Goal: Task Accomplishment & Management: Complete application form

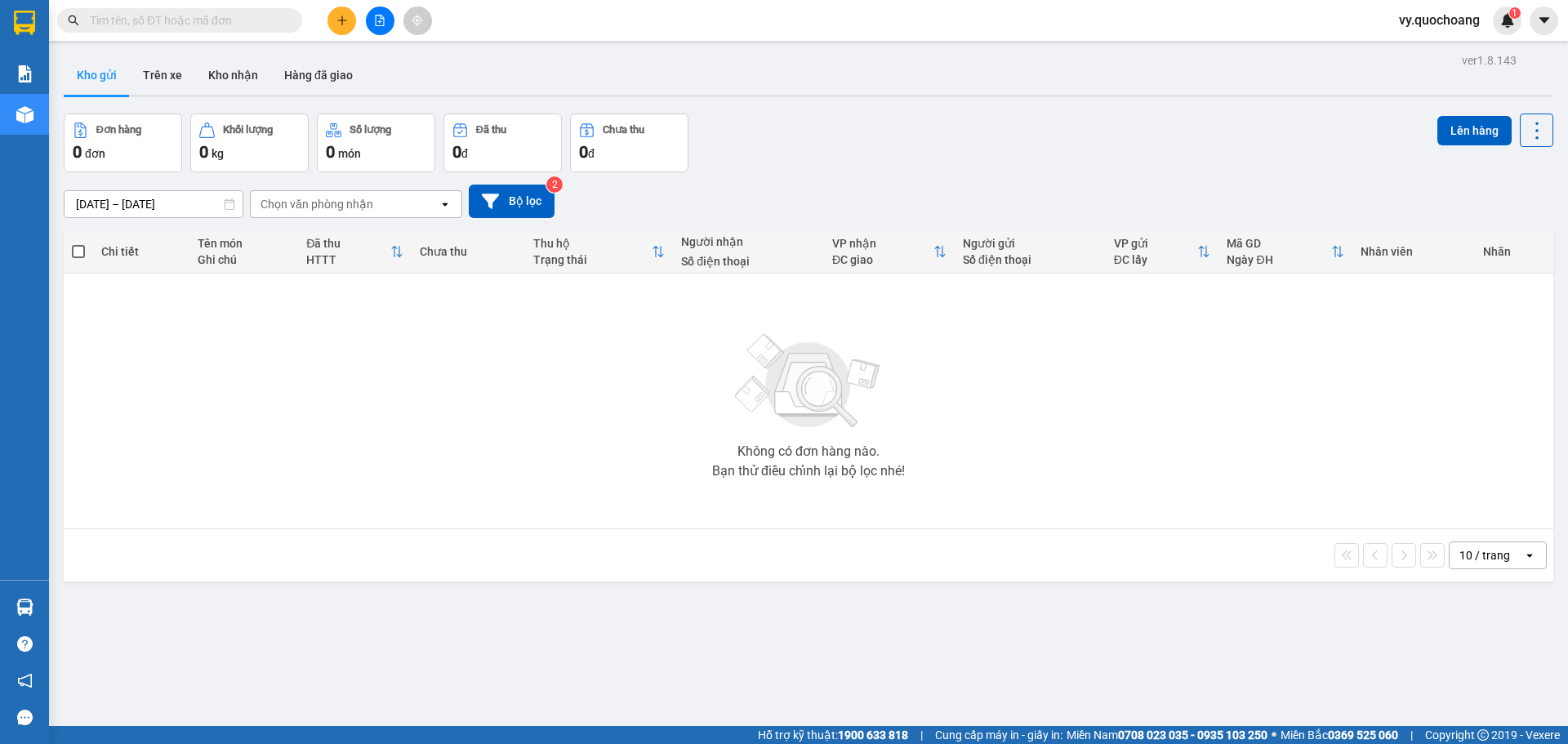
click at [1455, 22] on span "vy.quochoang" at bounding box center [1438, 20] width 107 height 20
click at [1447, 50] on span "Đăng xuất" at bounding box center [1446, 50] width 72 height 18
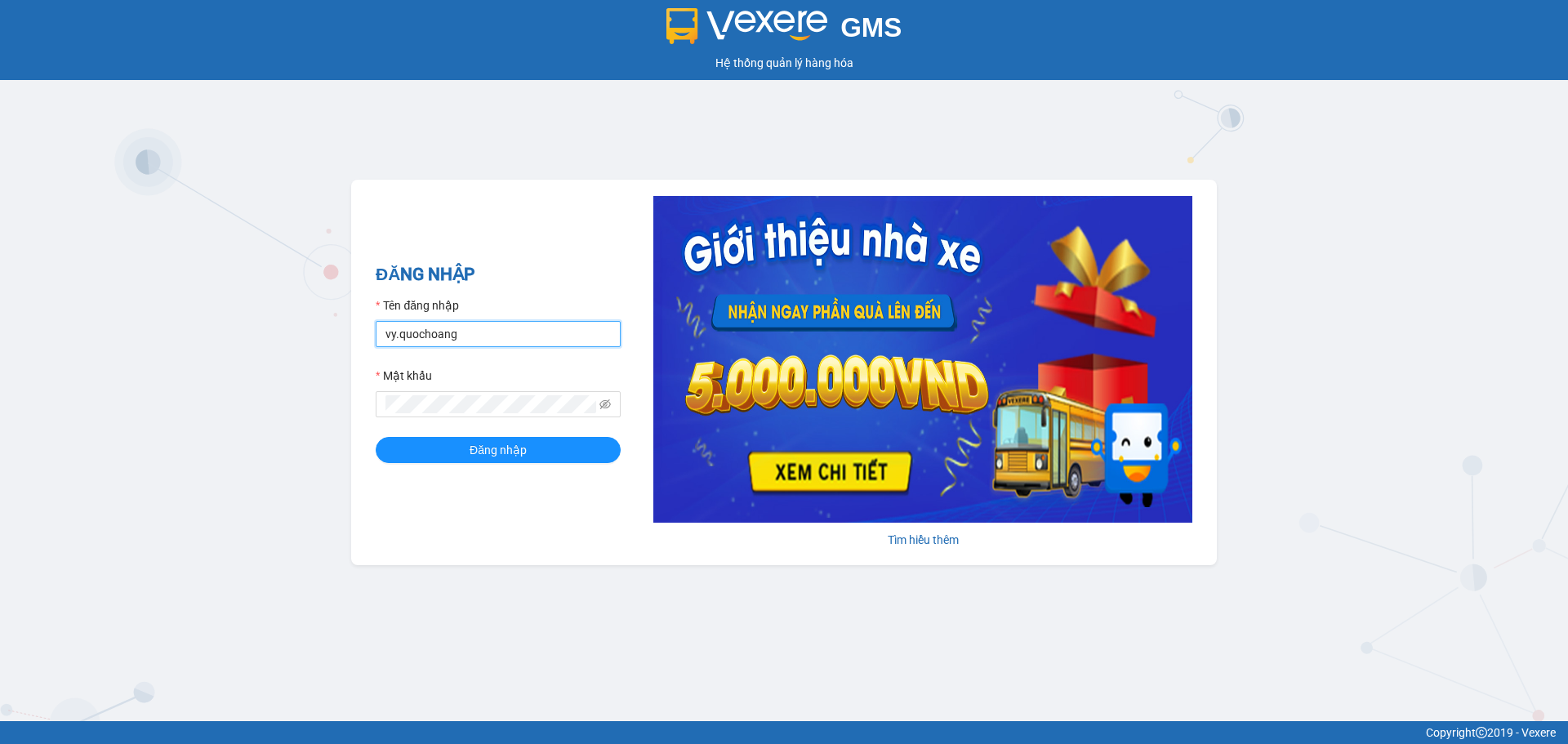
click at [397, 333] on input "vy.quochoang" at bounding box center [498, 334] width 245 height 26
click at [480, 324] on input "nhe.quochoang" at bounding box center [498, 334] width 245 height 26
type input "ngochan.quochoang"
click at [528, 450] on button "Đăng nhập" at bounding box center [498, 450] width 245 height 26
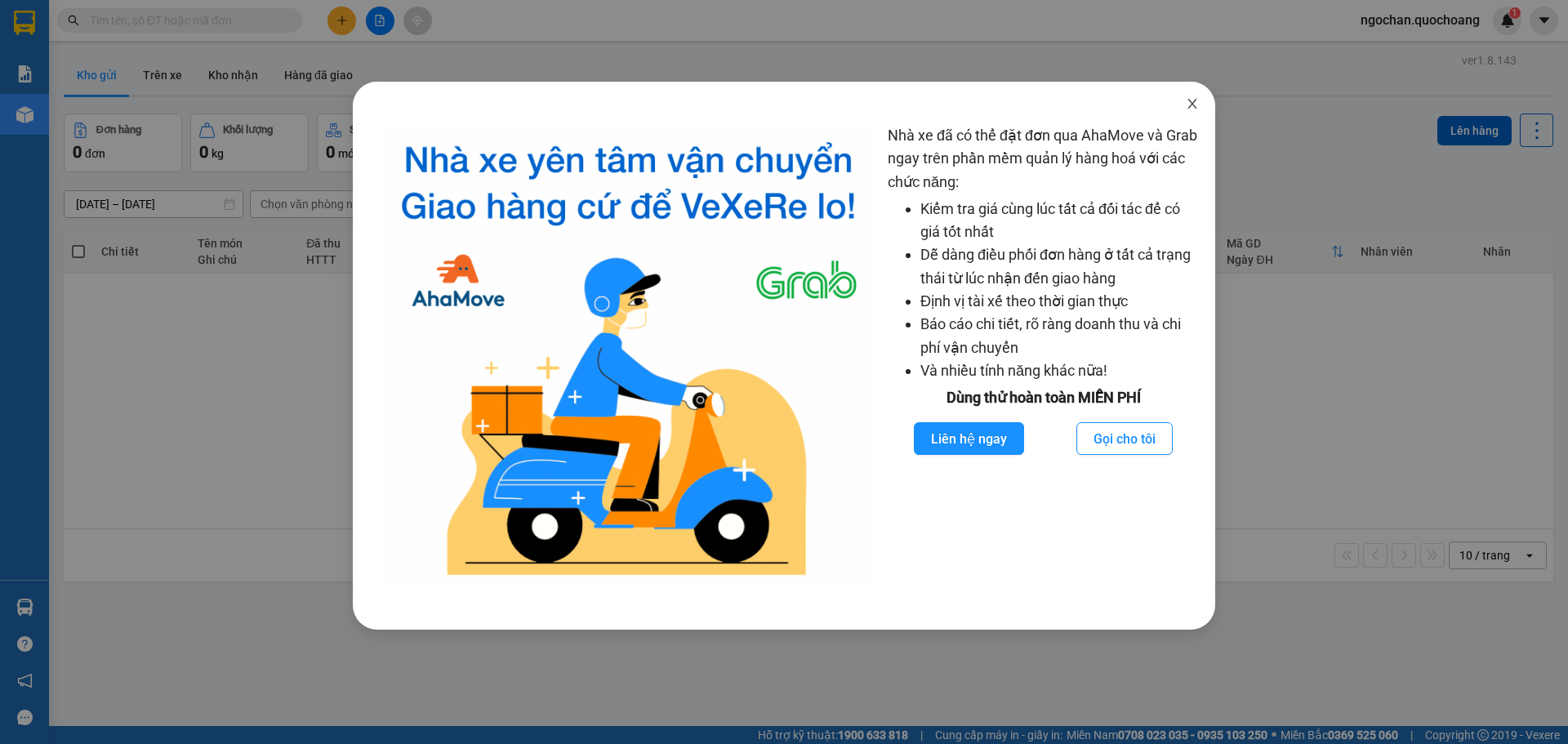
click at [1196, 104] on icon "close" at bounding box center [1192, 104] width 13 height 13
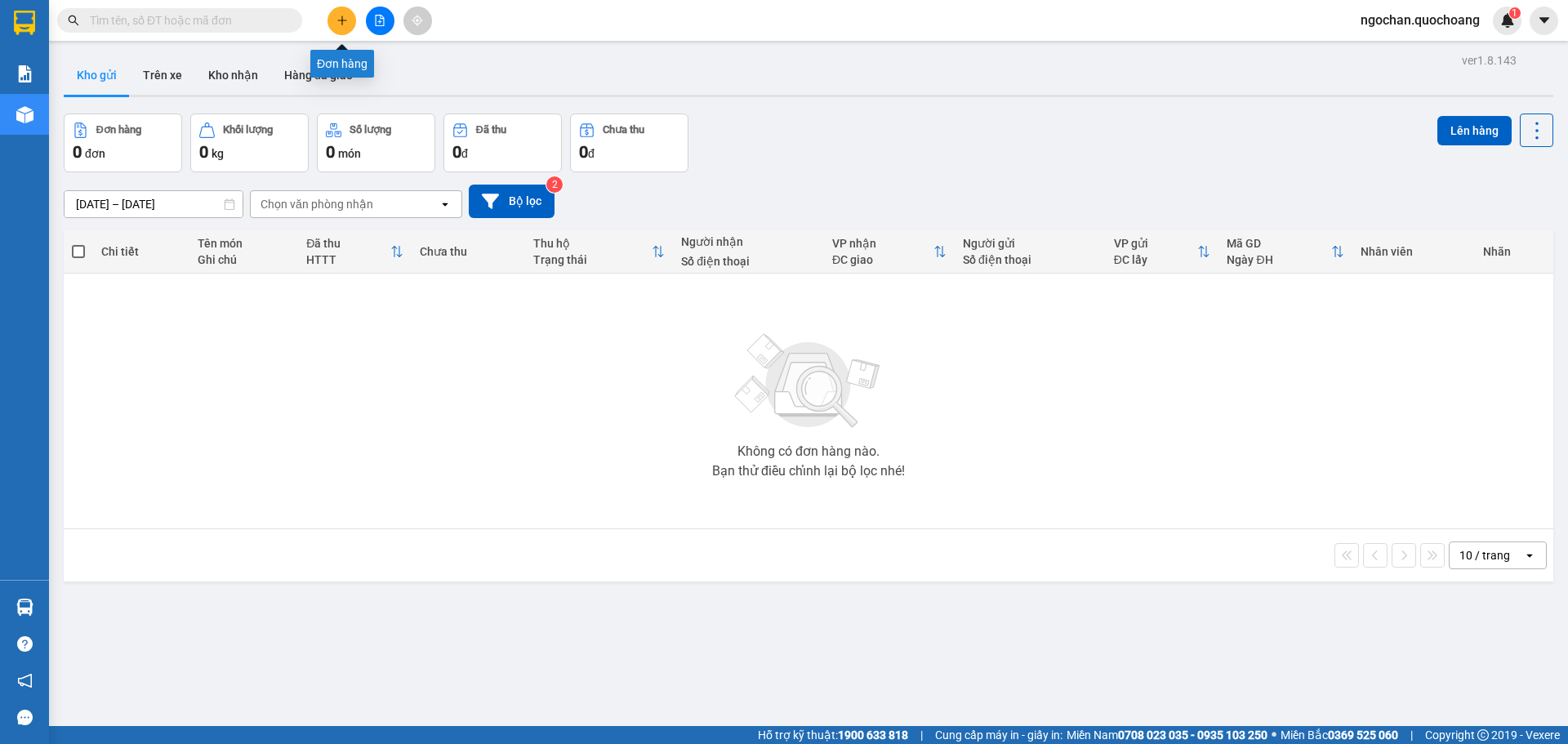
click at [337, 13] on button at bounding box center [342, 21] width 29 height 29
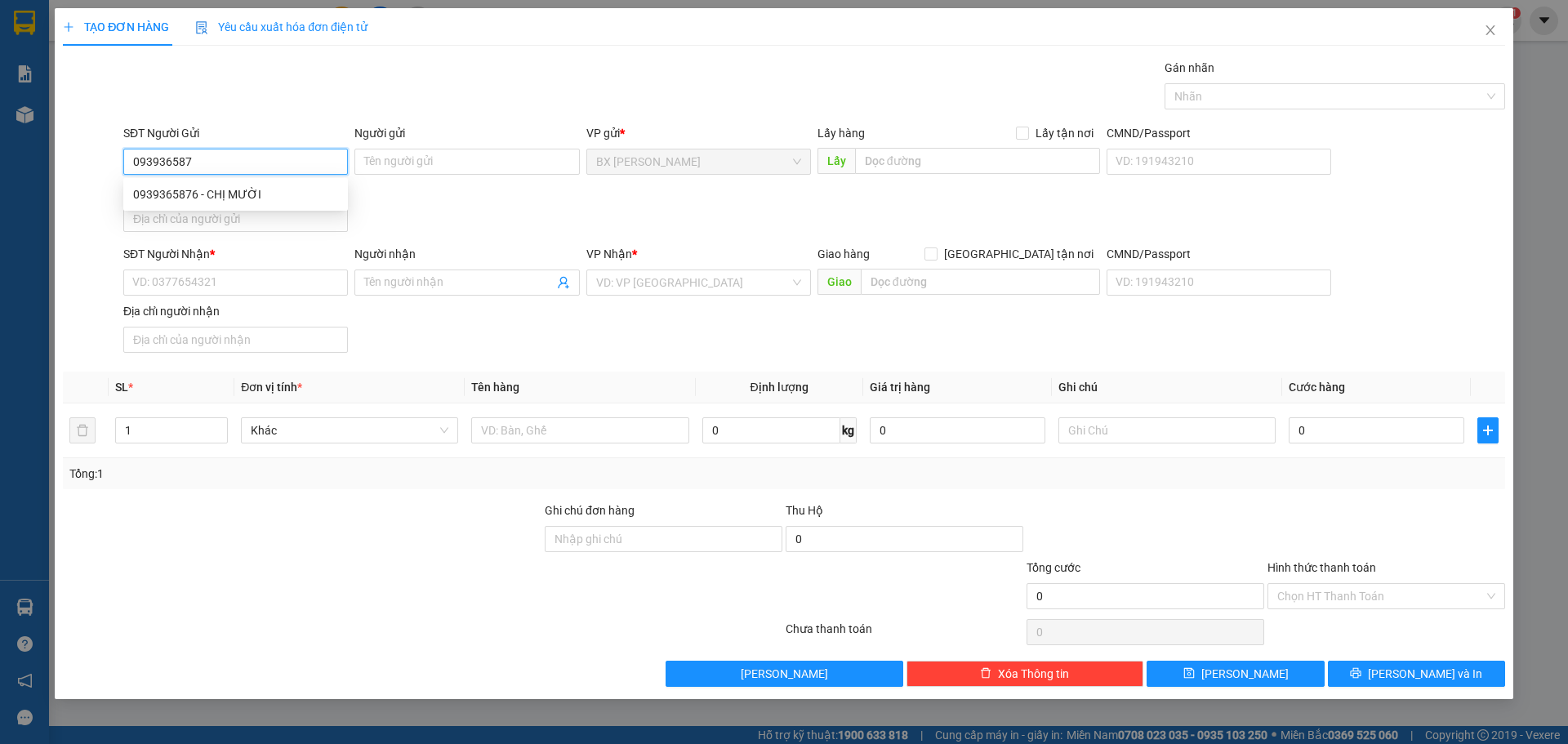
type input "0939365876"
click at [179, 192] on div "0939365876 - CHỊ MƯỜI" at bounding box center [235, 194] width 205 height 18
type input "CHỊ MƯỜI"
type input "0939365876"
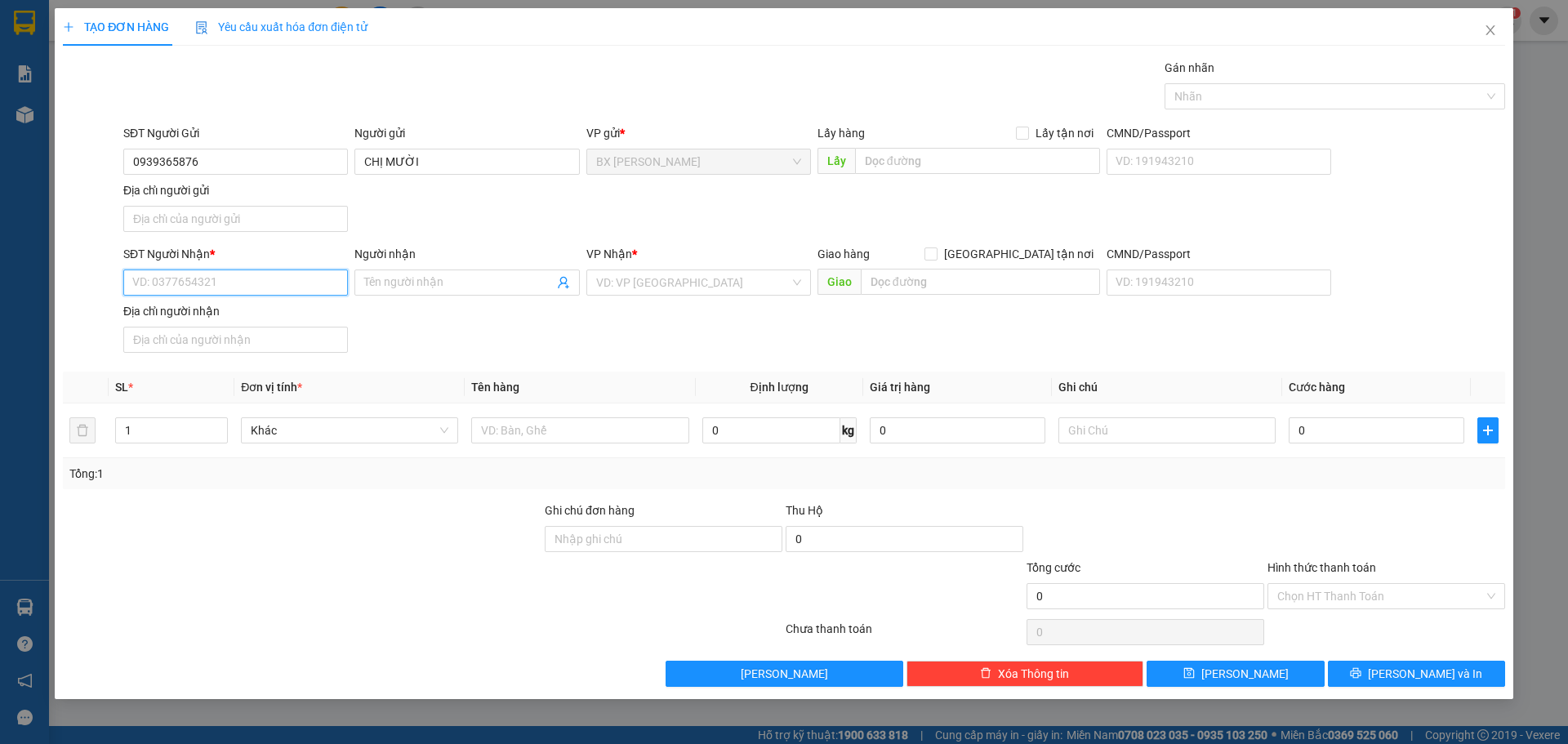
click at [258, 277] on input "SĐT Người Nhận *" at bounding box center [235, 282] width 225 height 26
type input "0716680848"
click at [264, 314] on div "0716680848 - CHỊ HƯƠNG" at bounding box center [235, 315] width 205 height 18
type input "CHỊ HƯƠNG"
type input "0716680848"
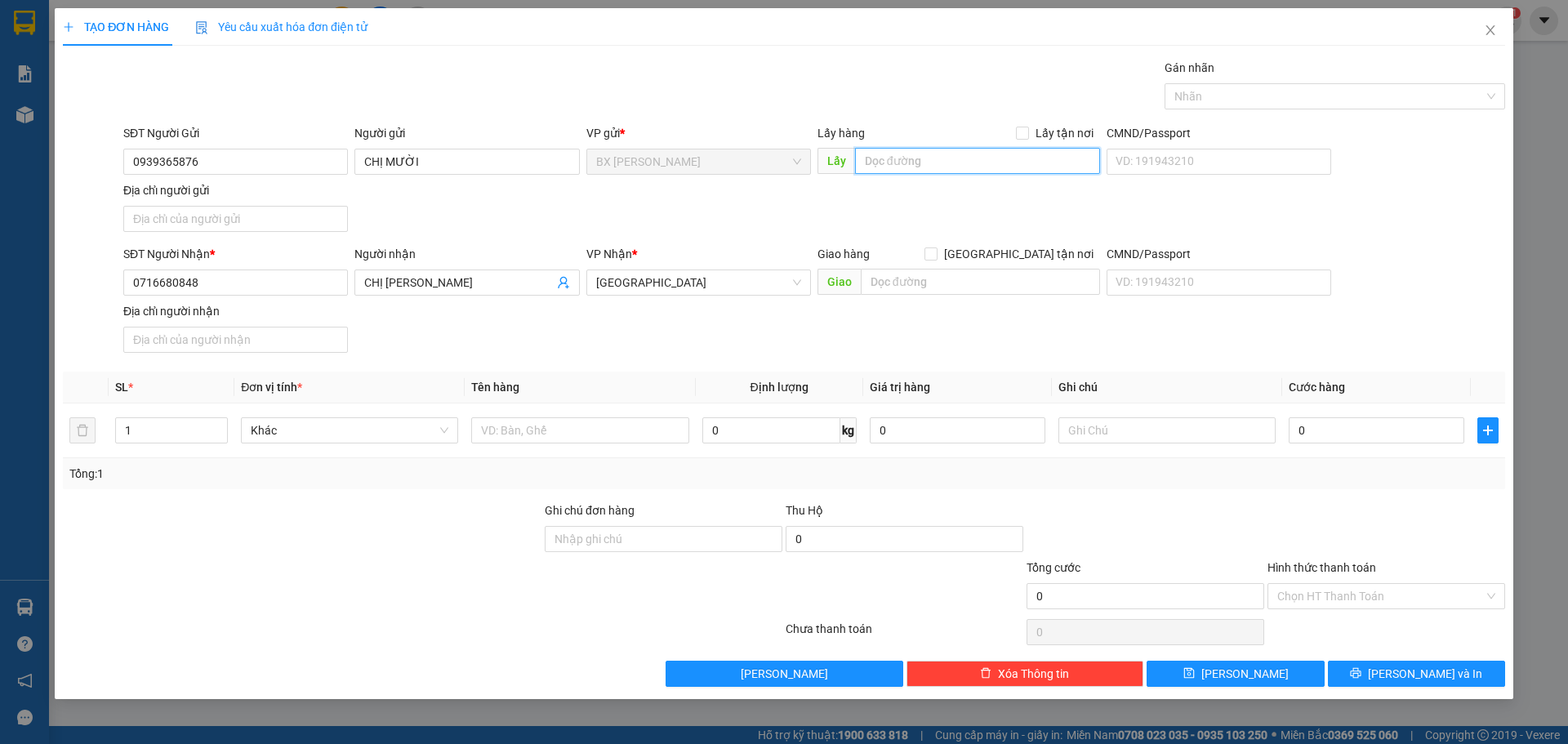
click at [904, 167] on input "text" at bounding box center [977, 160] width 245 height 26
type input "b"
type input "BAO BẮP CẦN LỐ"
click at [509, 436] on input "text" at bounding box center [579, 430] width 217 height 26
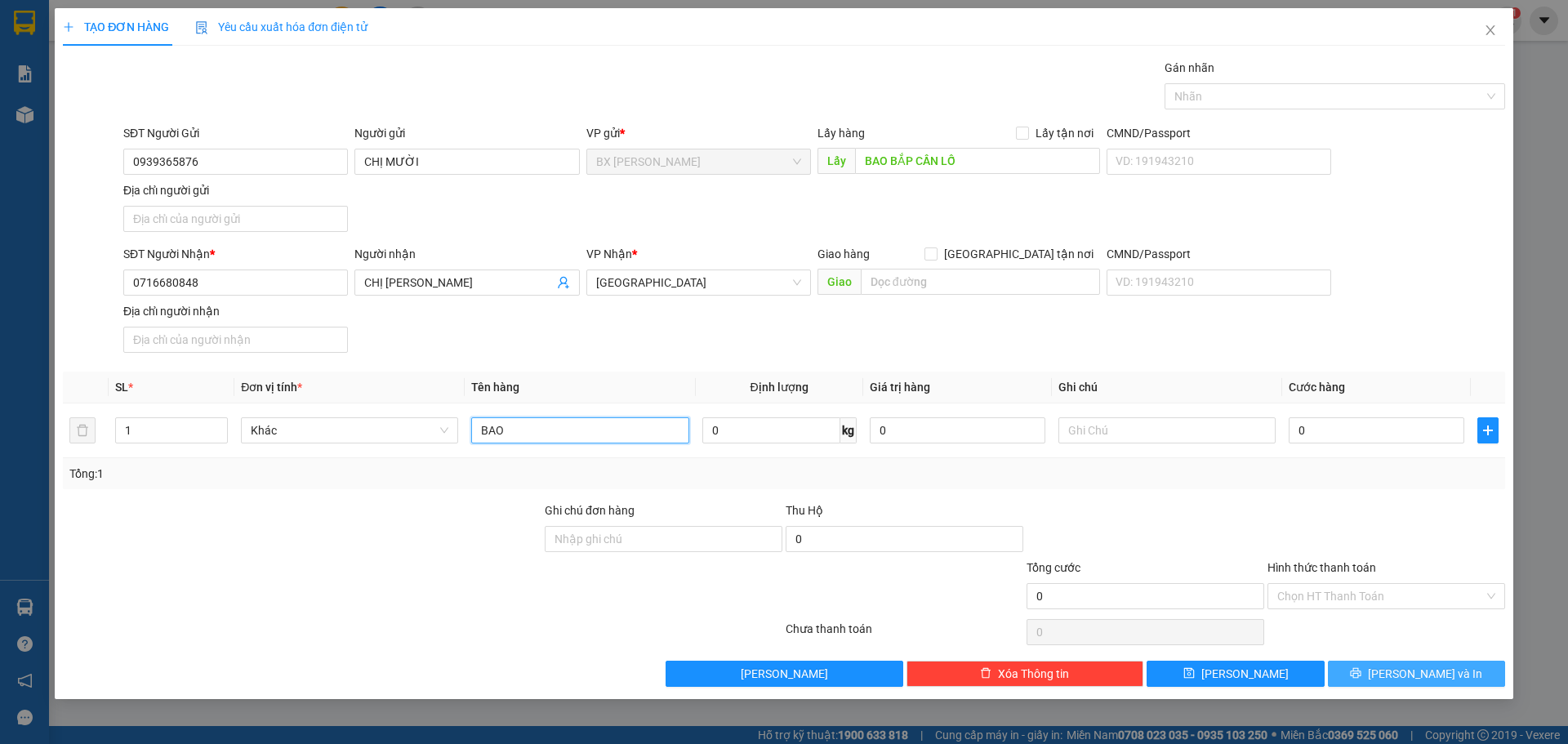
type input "BAO"
click at [1462, 672] on button "Lưu và In" at bounding box center [1416, 673] width 177 height 26
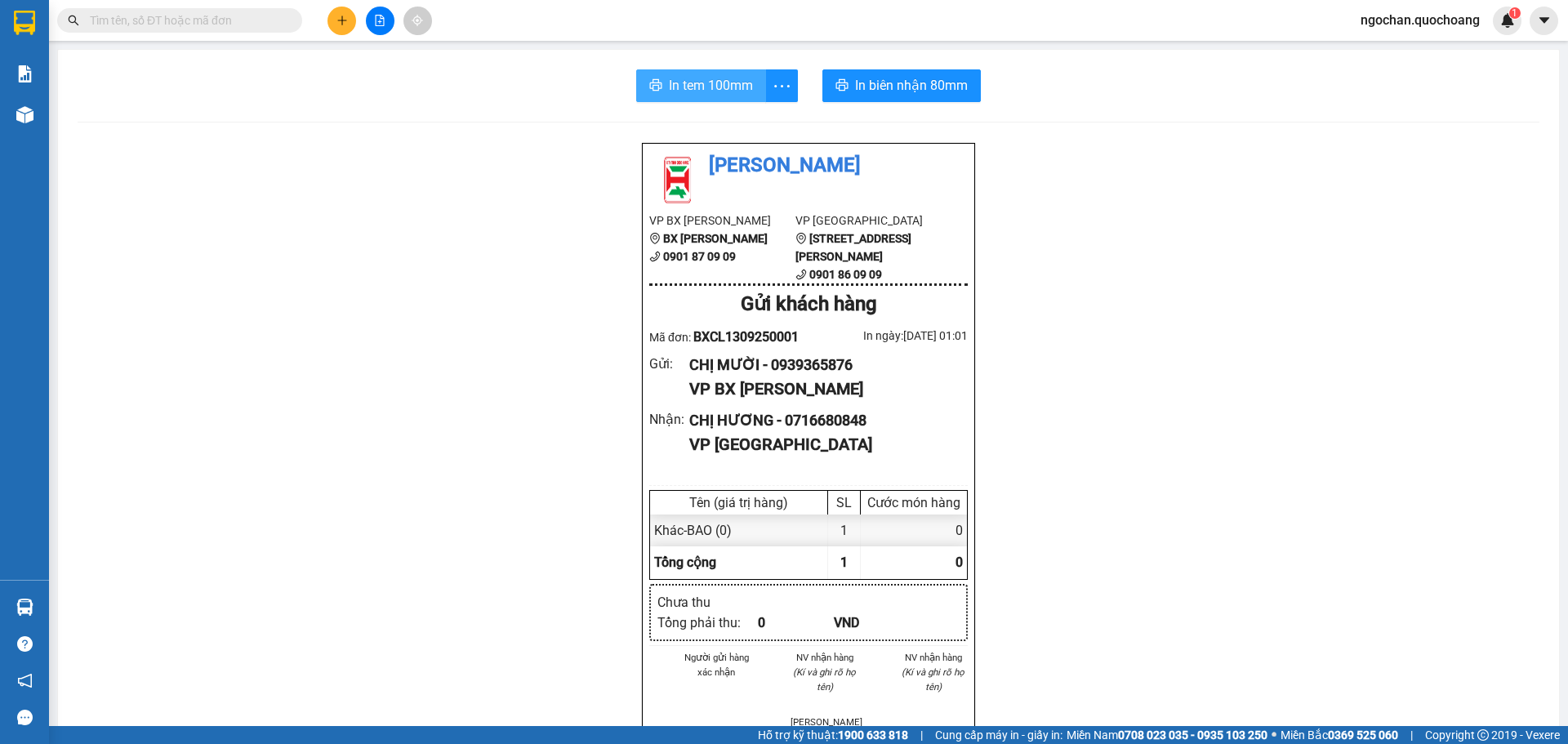
click at [747, 86] on button "In tem 100mm" at bounding box center [701, 85] width 130 height 33
click at [339, 18] on icon "plus" at bounding box center [342, 20] width 12 height 12
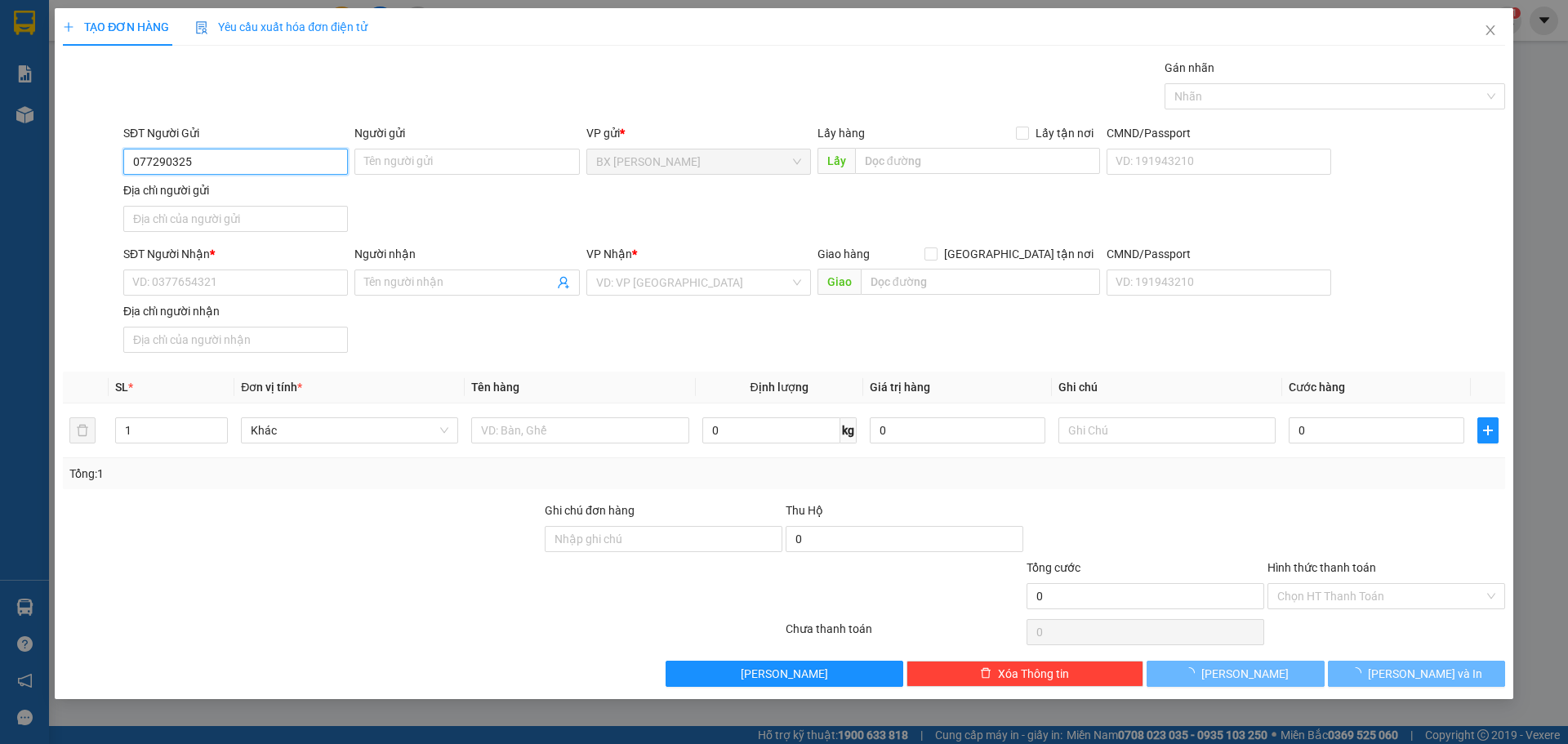
type input "0772903256"
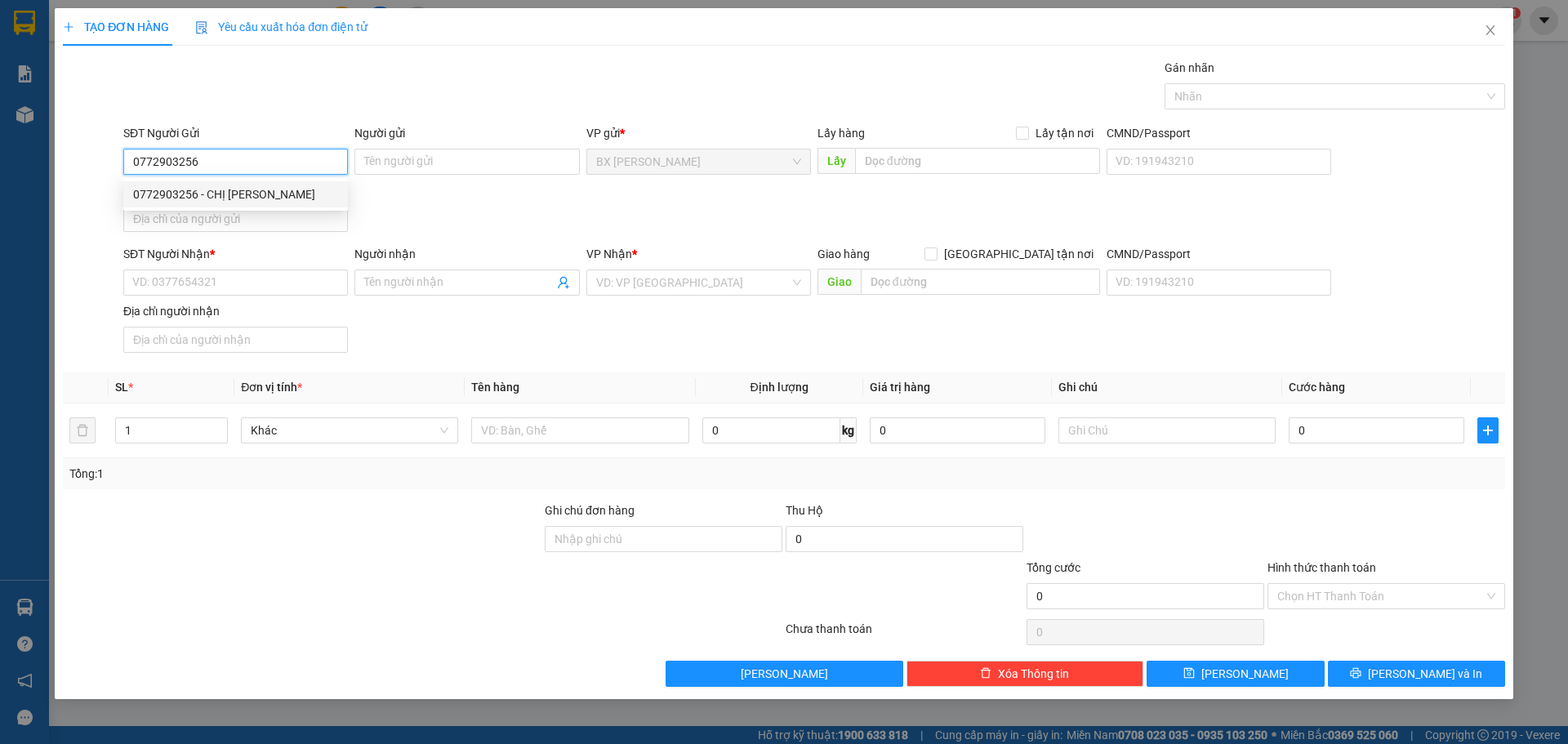
click at [205, 189] on div "0772903256 - CHỊ THẢO" at bounding box center [235, 194] width 205 height 18
type input "CHỊ [PERSON_NAME]"
type input "0772903256"
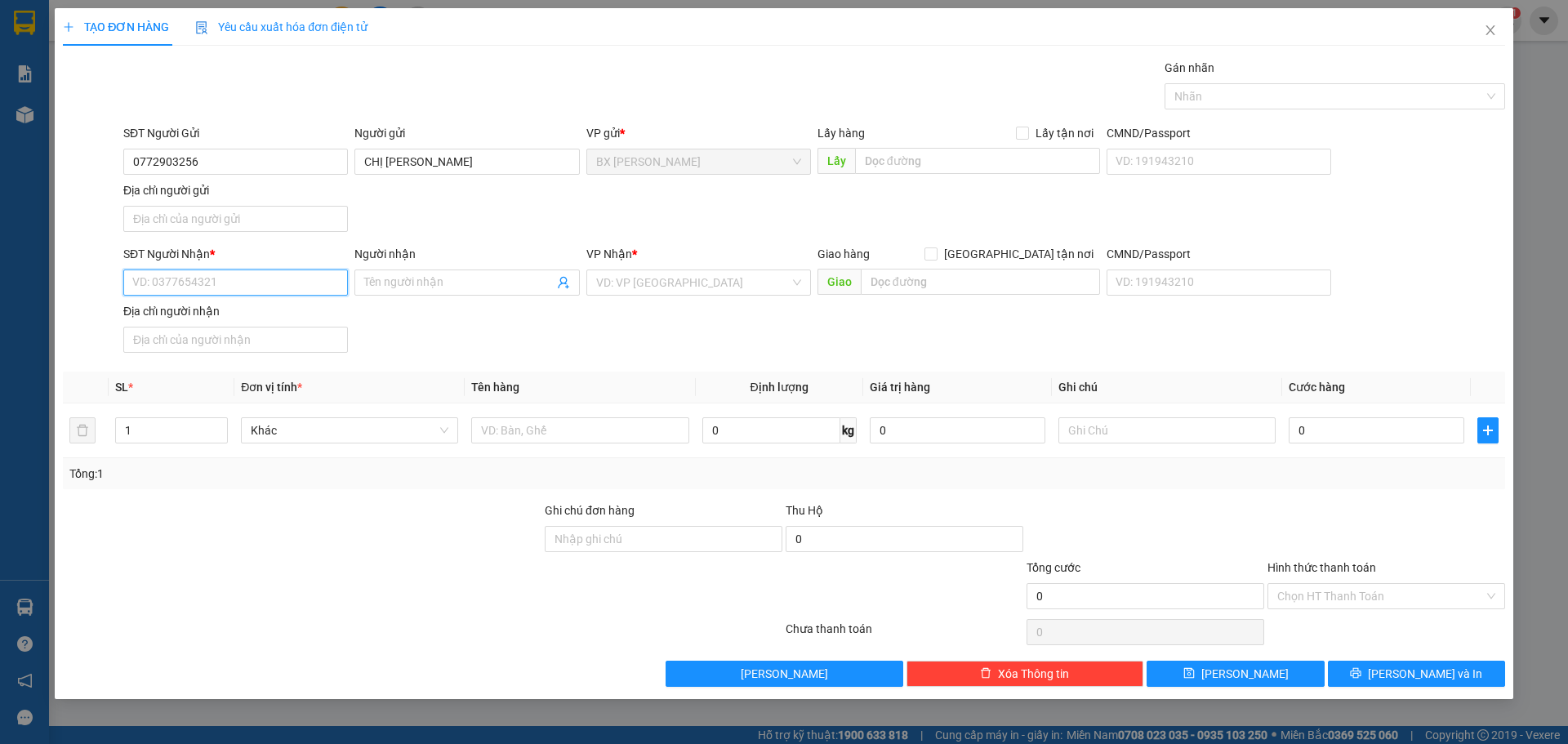
click at [217, 278] on input "SĐT Người Nhận *" at bounding box center [235, 282] width 225 height 26
type input "0903367012"
click at [227, 309] on div "0903367012 - ANH TRUNG" at bounding box center [235, 315] width 205 height 18
type input "ANH TRUNG"
type input "0903367012"
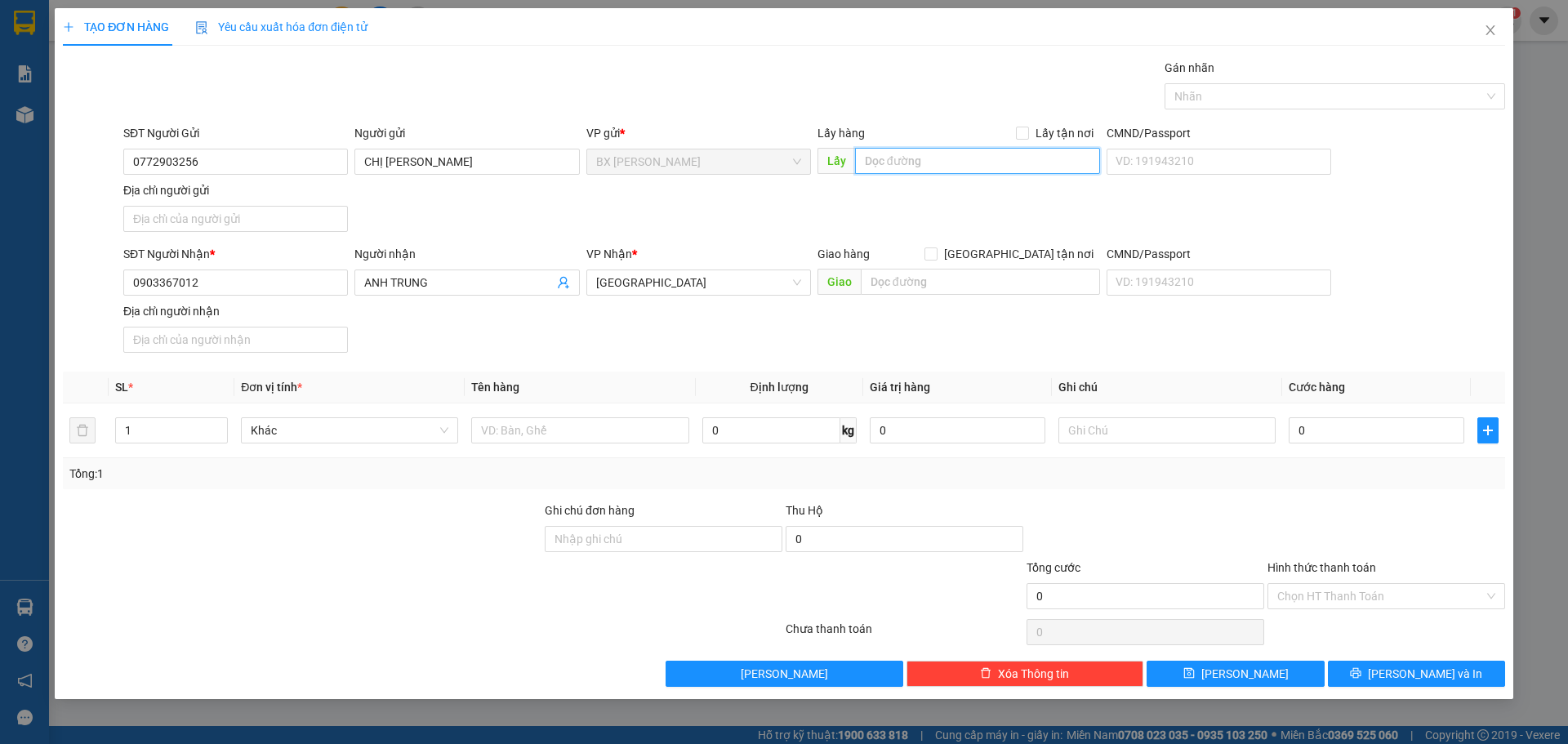
click at [989, 153] on input "text" at bounding box center [977, 160] width 245 height 26
type input "A"
type input "ÁO CƯỚI PHI LONG"
click at [524, 422] on input "text" at bounding box center [579, 430] width 217 height 26
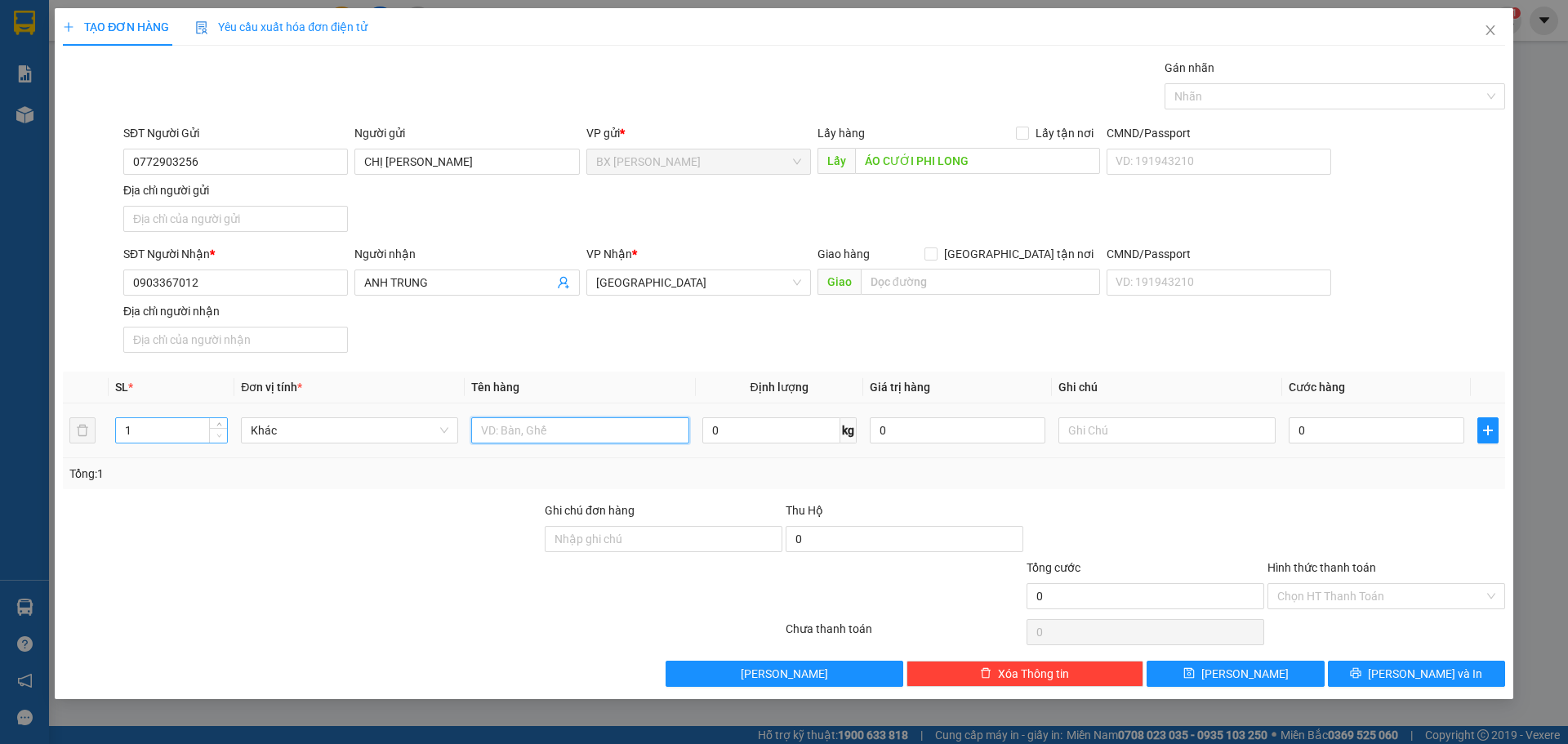
click at [211, 438] on span "Decrease Value" at bounding box center [217, 435] width 18 height 14
click at [131, 426] on input "1" at bounding box center [172, 430] width 111 height 24
type input "3"
click at [523, 439] on input "text" at bounding box center [579, 430] width 217 height 26
type input "BAO"
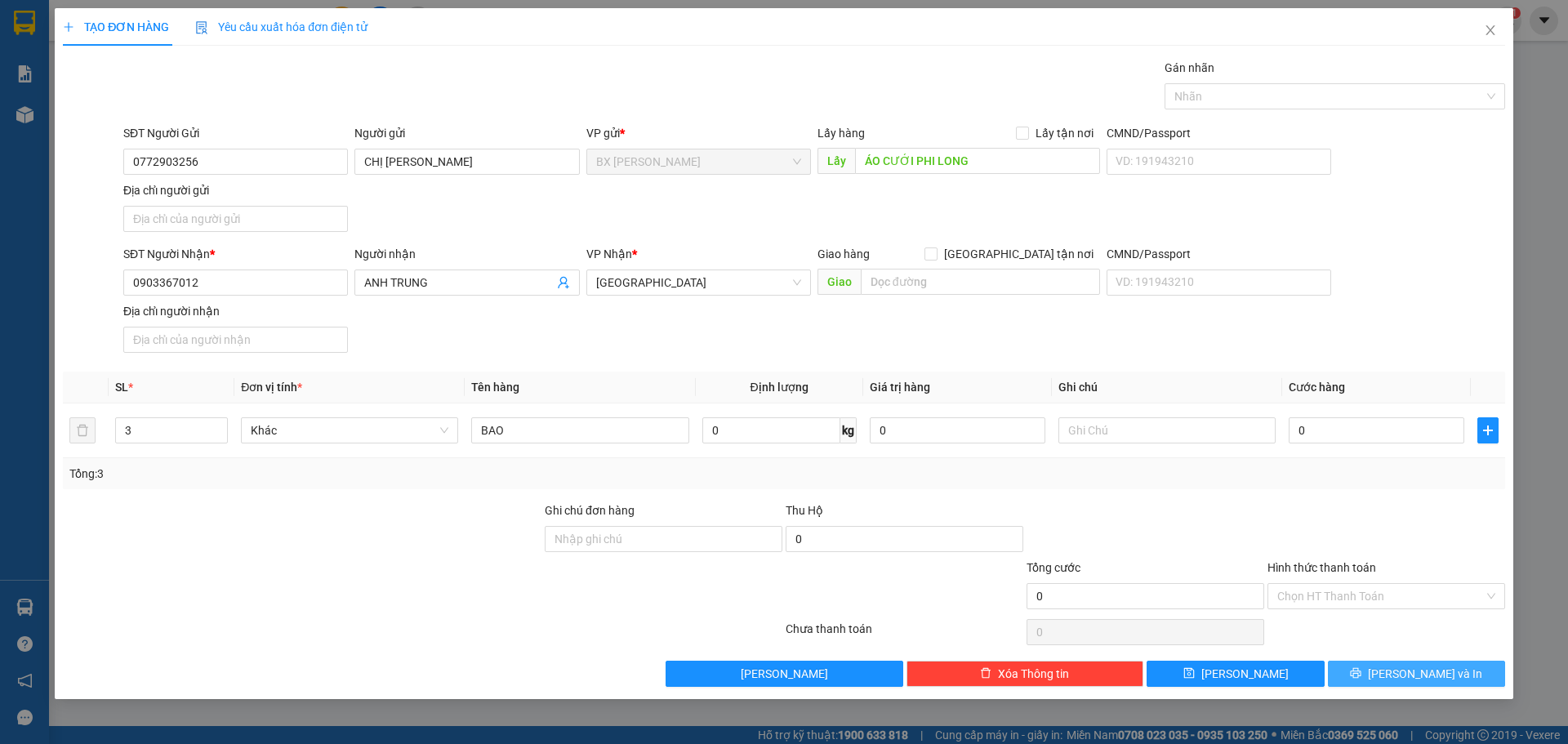
click at [1427, 681] on button "[PERSON_NAME] và In" at bounding box center [1416, 673] width 177 height 26
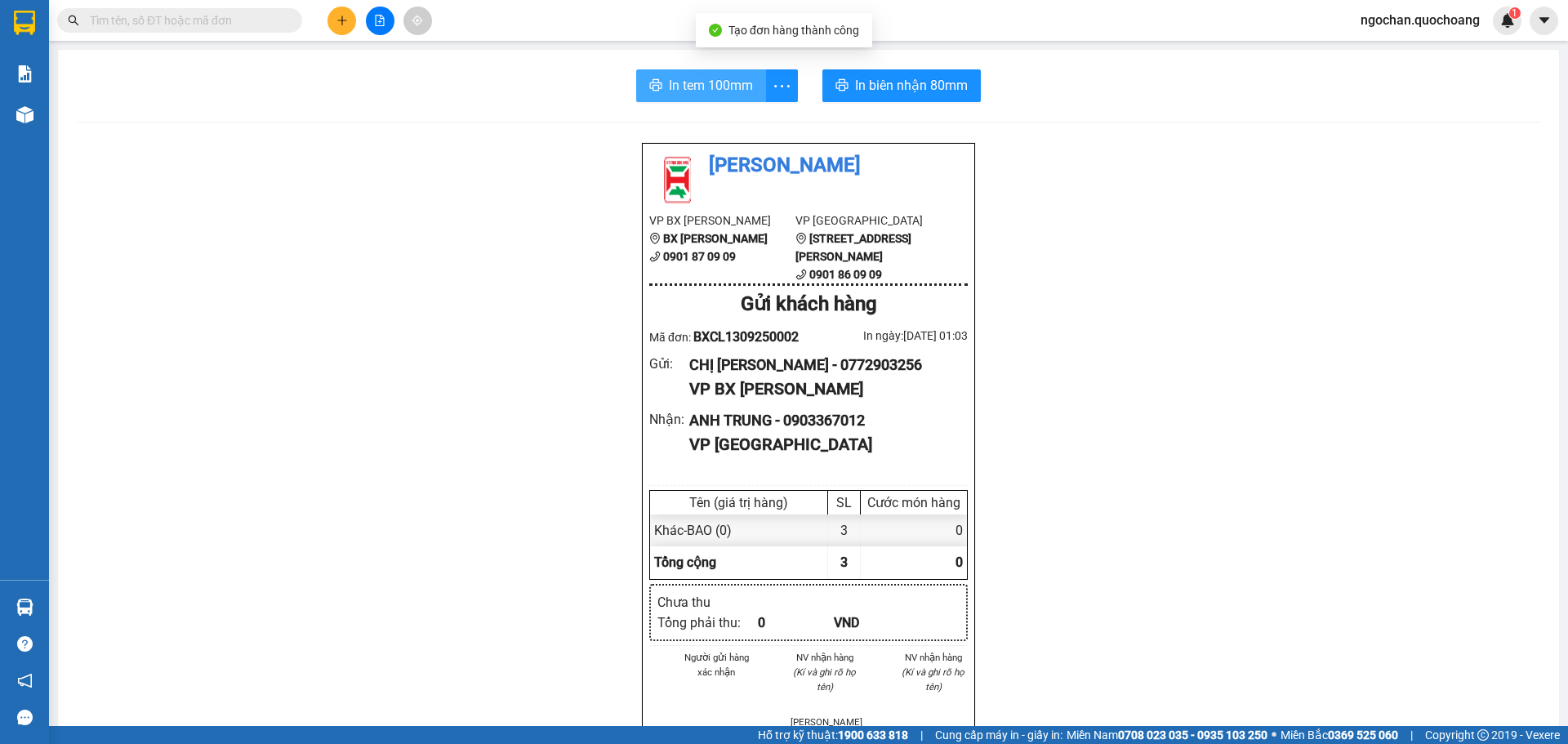
click at [719, 90] on span "In tem 100mm" at bounding box center [711, 85] width 84 height 20
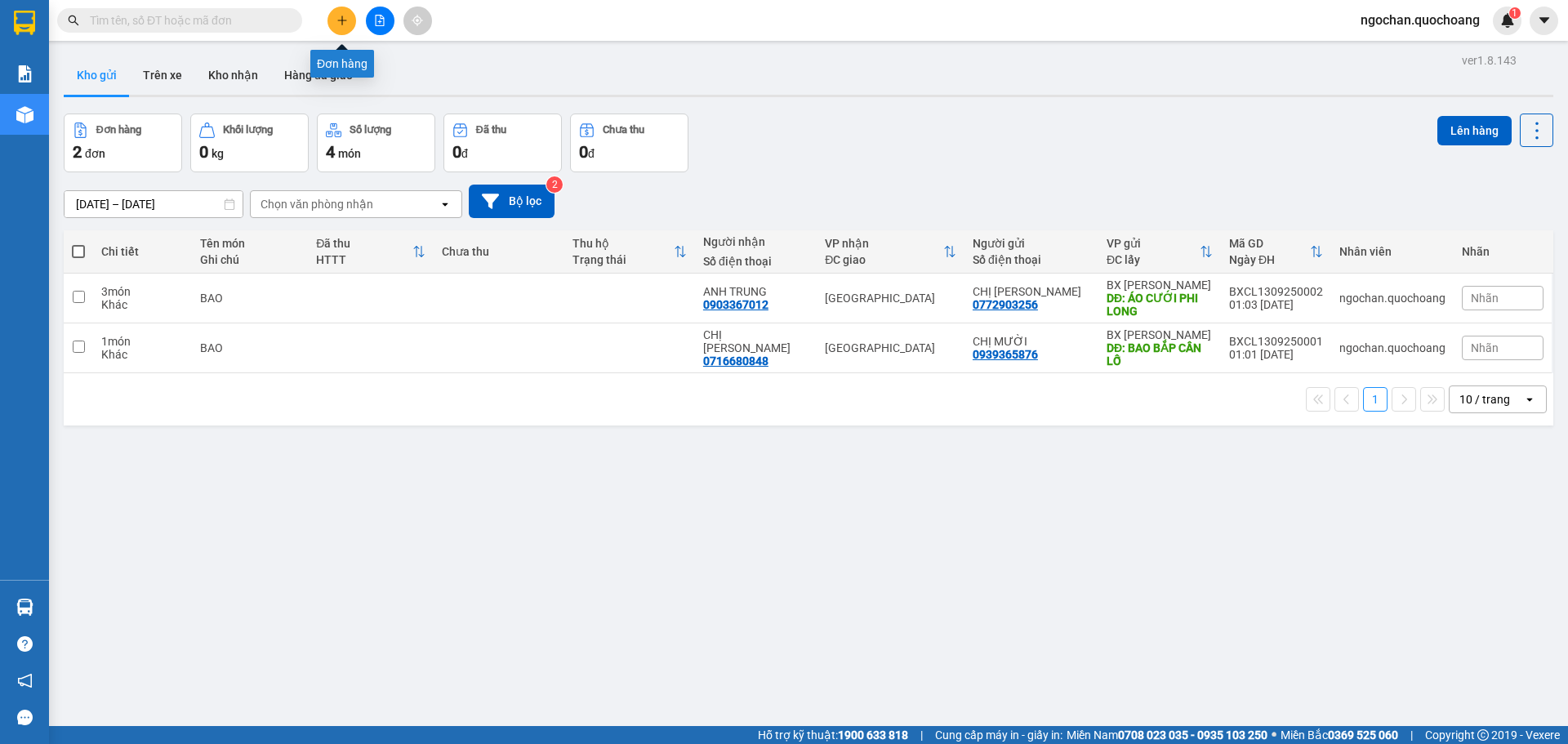
click at [342, 20] on icon "plus" at bounding box center [341, 19] width 9 height 1
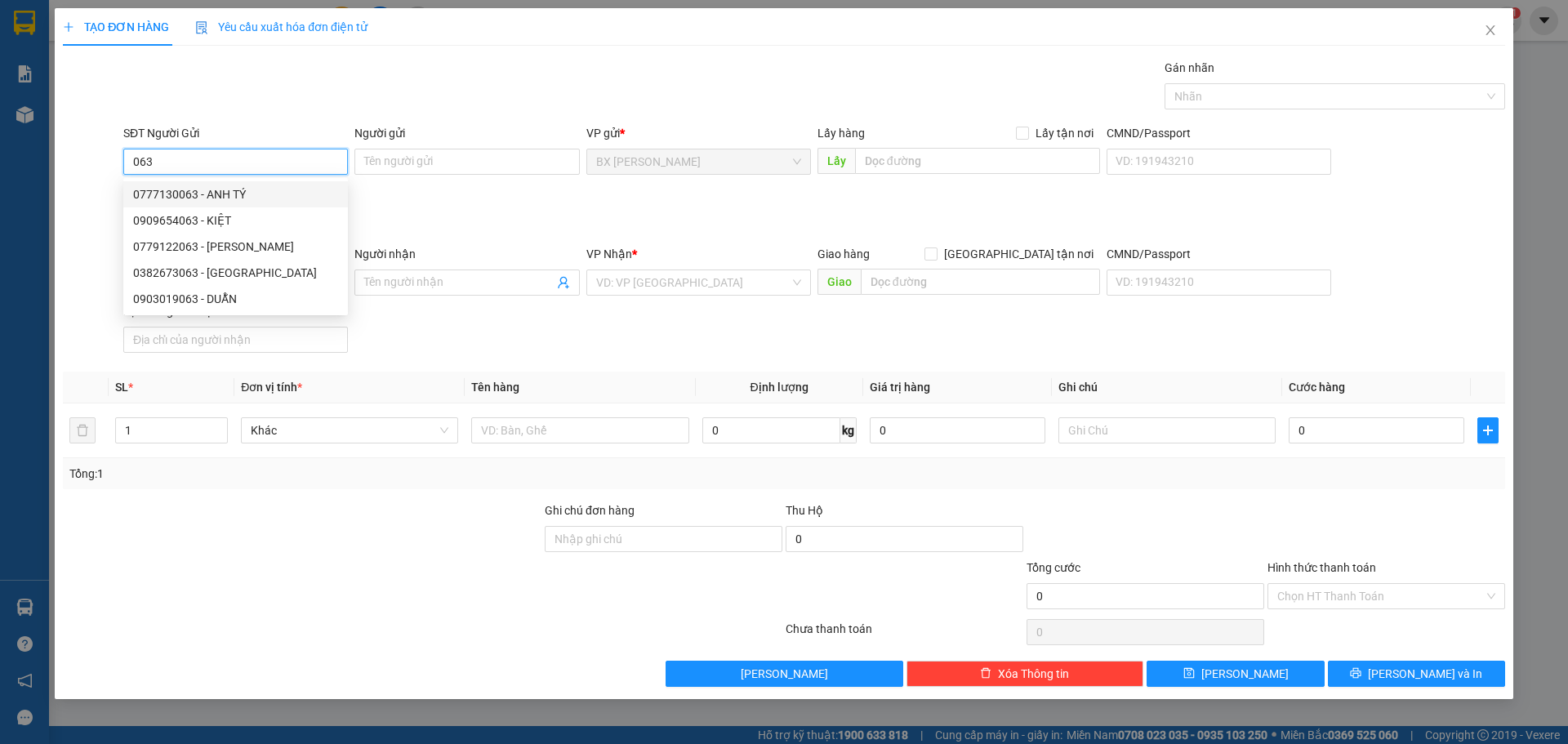
click at [237, 198] on div "0777130063 - ANH TÝ" at bounding box center [235, 194] width 205 height 18
type input "0777130063"
type input "ANH TÝ"
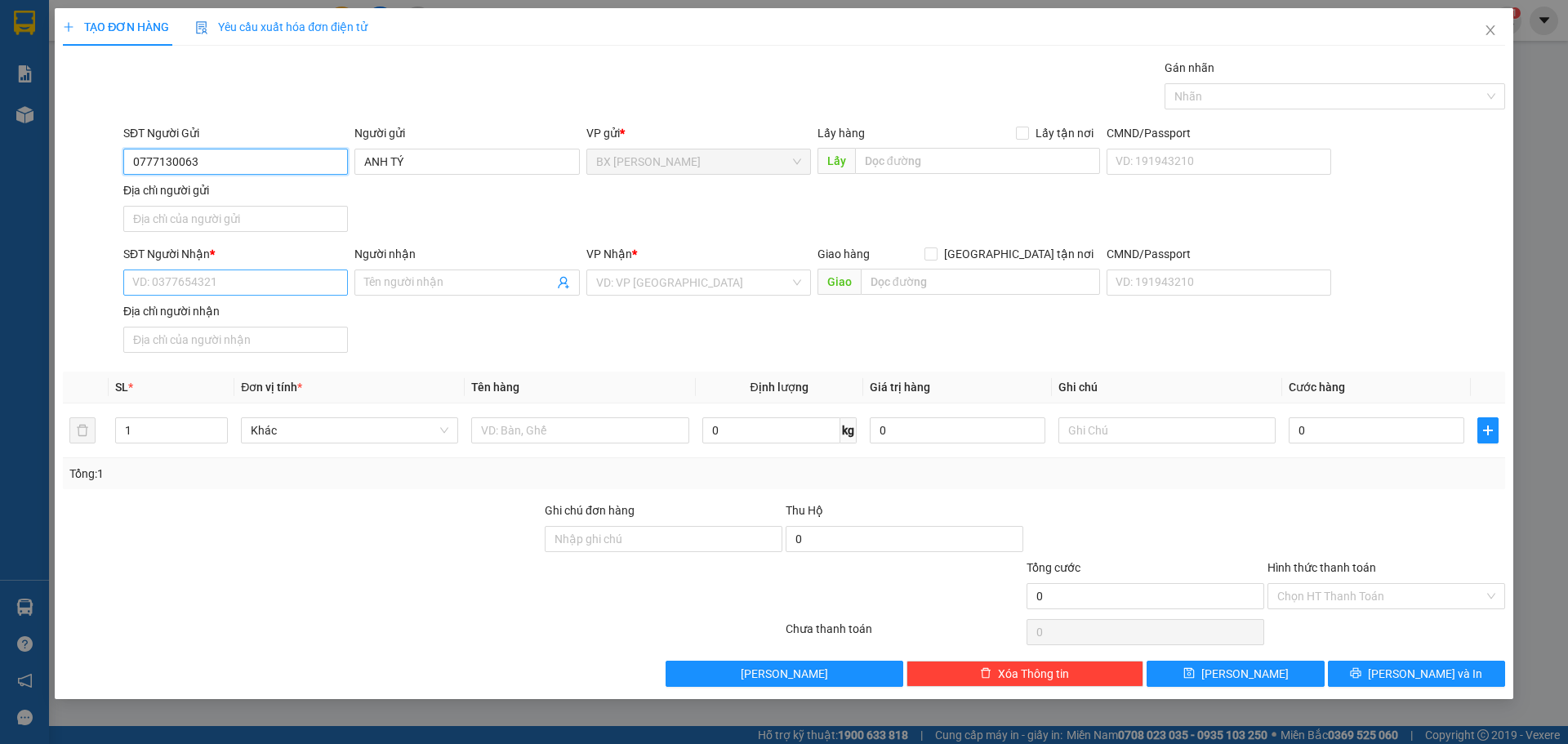
type input "0777130063"
click at [222, 286] on input "SĐT Người Nhận *" at bounding box center [235, 282] width 225 height 26
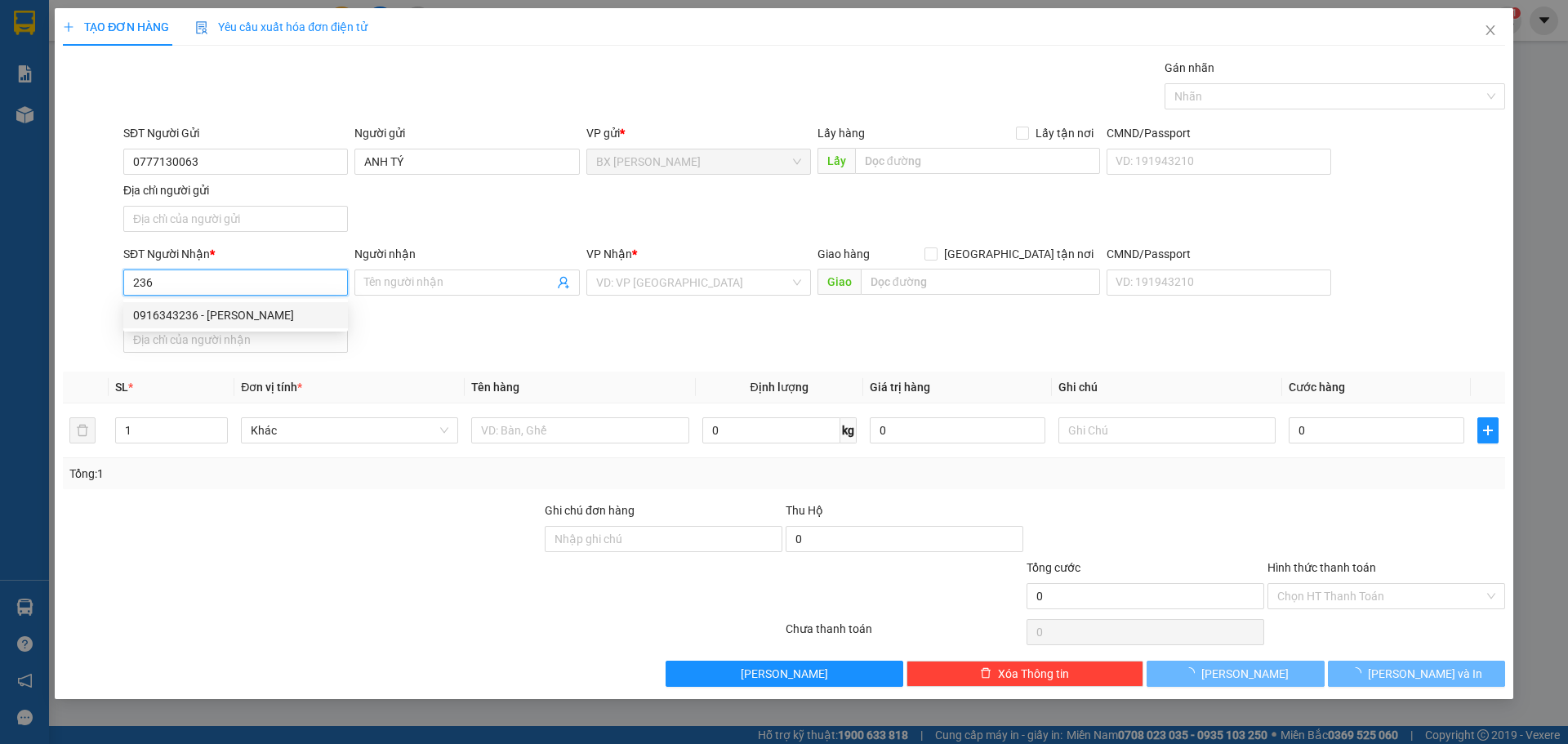
type input "0907907236"
type input "NGUYỄN THỊ NGỌC CẨM"
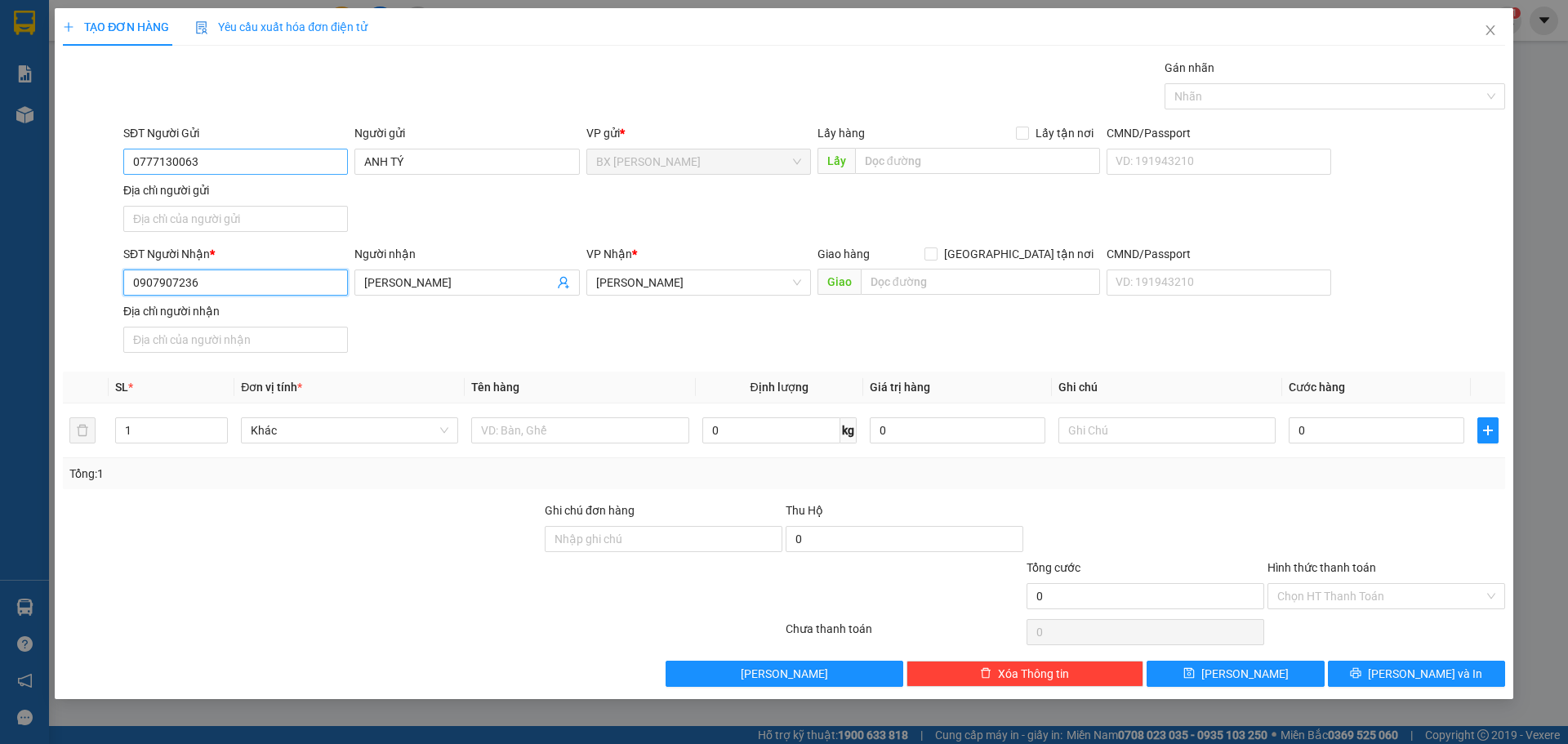
type input "0907907236"
click at [253, 158] on input "0777130063" at bounding box center [235, 161] width 225 height 26
click at [218, 193] on div "0777130063 - ANH TÝ" at bounding box center [235, 194] width 205 height 18
click at [541, 228] on div "SĐT Người Gửi 0777130063 0777130063 Người gửi ANH TÝ VP gửi * BX Cao Lãnh Lấy h…" at bounding box center [814, 181] width 1388 height 115
click at [239, 282] on input "0907907236" at bounding box center [235, 282] width 225 height 26
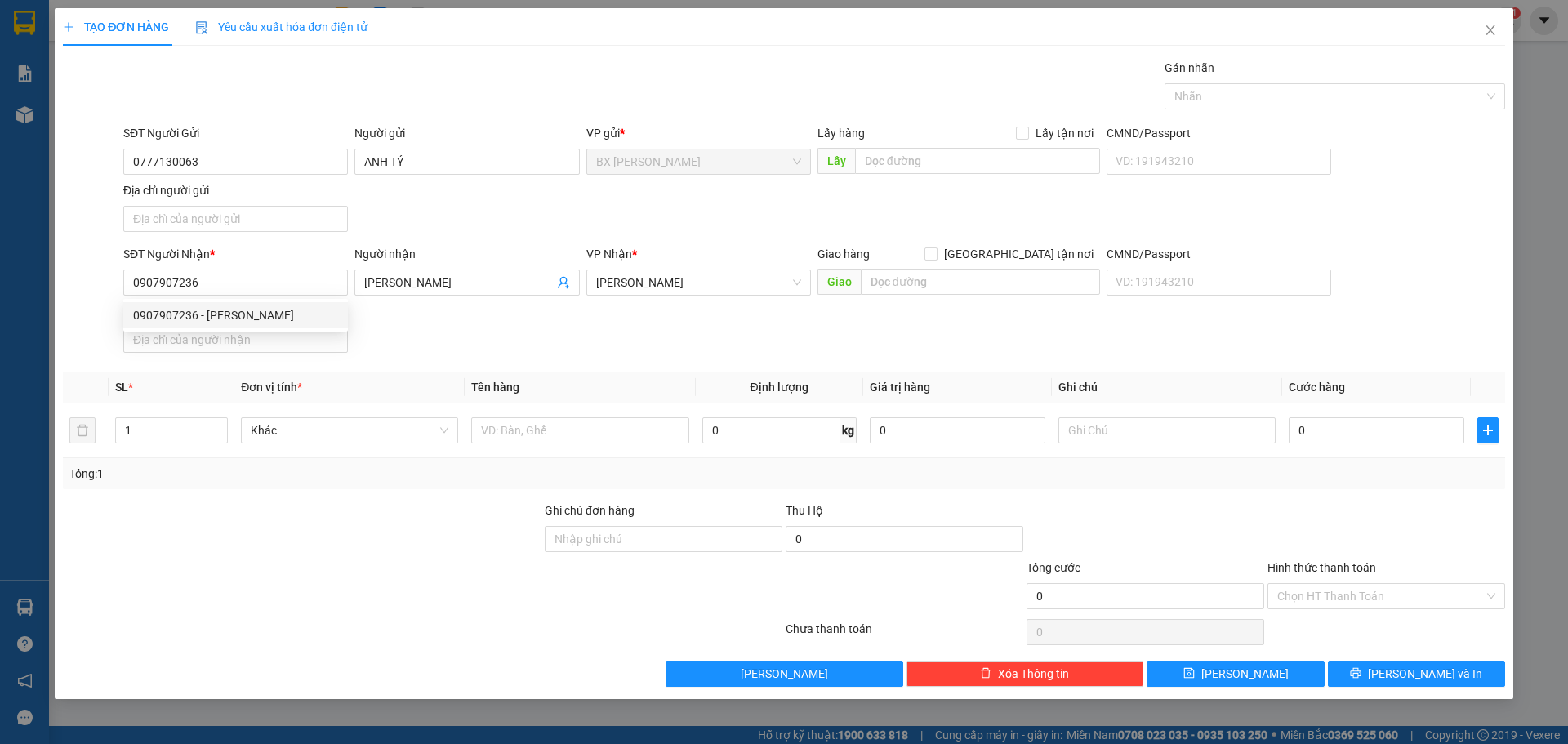
click at [435, 346] on div "SĐT Người Nhận * 0907907236 Người nhận NGUYỄN THỊ NGỌC CẨM VP Nhận * Cao Lãnh G…" at bounding box center [814, 302] width 1388 height 115
drag, startPoint x: 520, startPoint y: 282, endPoint x: 304, endPoint y: 282, distance: 216.0
click at [304, 282] on div "SĐT Người Nhận * 0907907236 Người nhận NGUYỄN THỊ NGỌC CẨM NGUYỄN THỊ NGỌC CẨM …" at bounding box center [814, 302] width 1388 height 115
drag, startPoint x: 291, startPoint y: 285, endPoint x: 108, endPoint y: 278, distance: 183.1
click at [108, 278] on div "SĐT Người Nhận * 0907907236 Người nhận Tên người nhận VP Nhận * Cao Lãnh Giao h…" at bounding box center [784, 302] width 1445 height 115
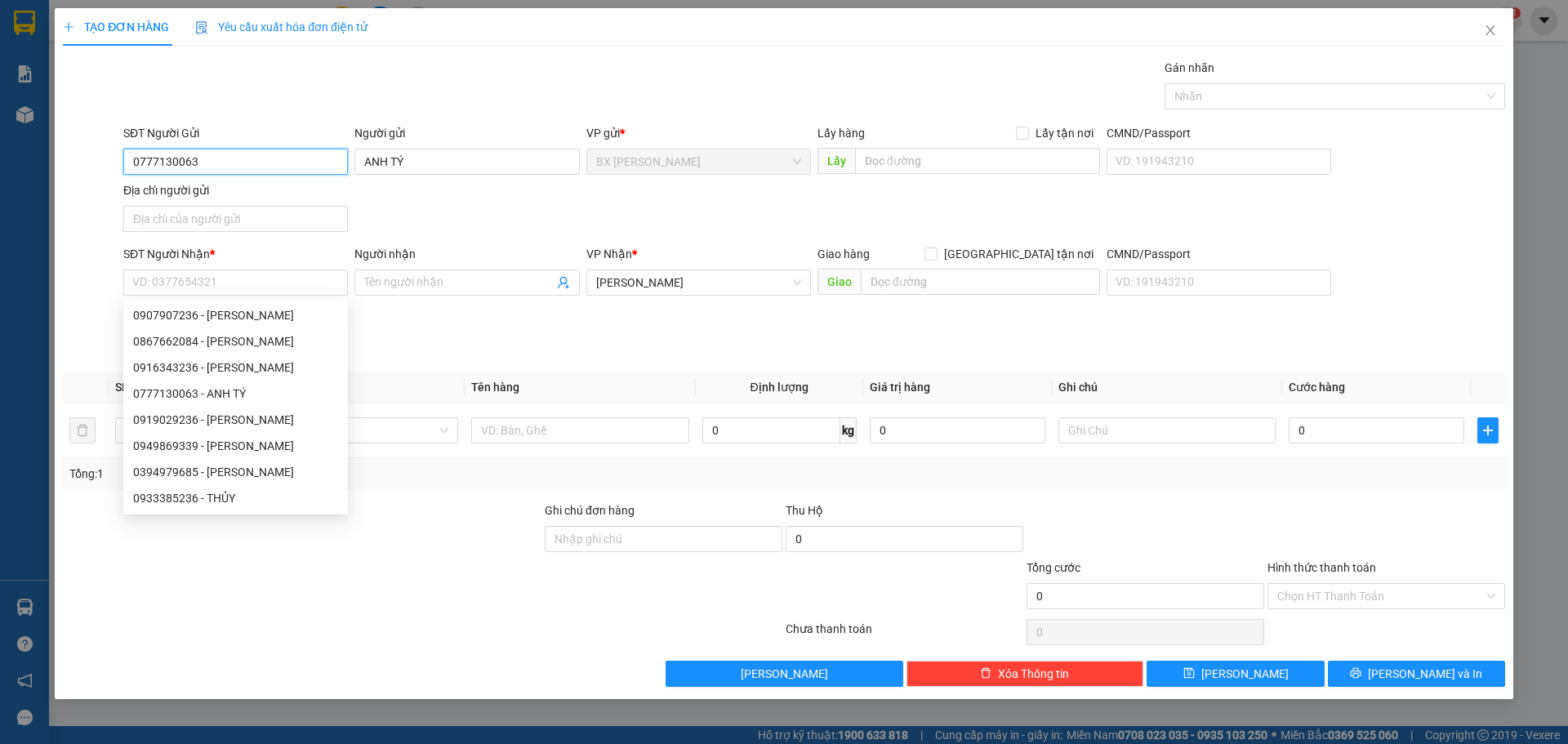
click at [233, 153] on input "0777130063" at bounding box center [235, 161] width 225 height 26
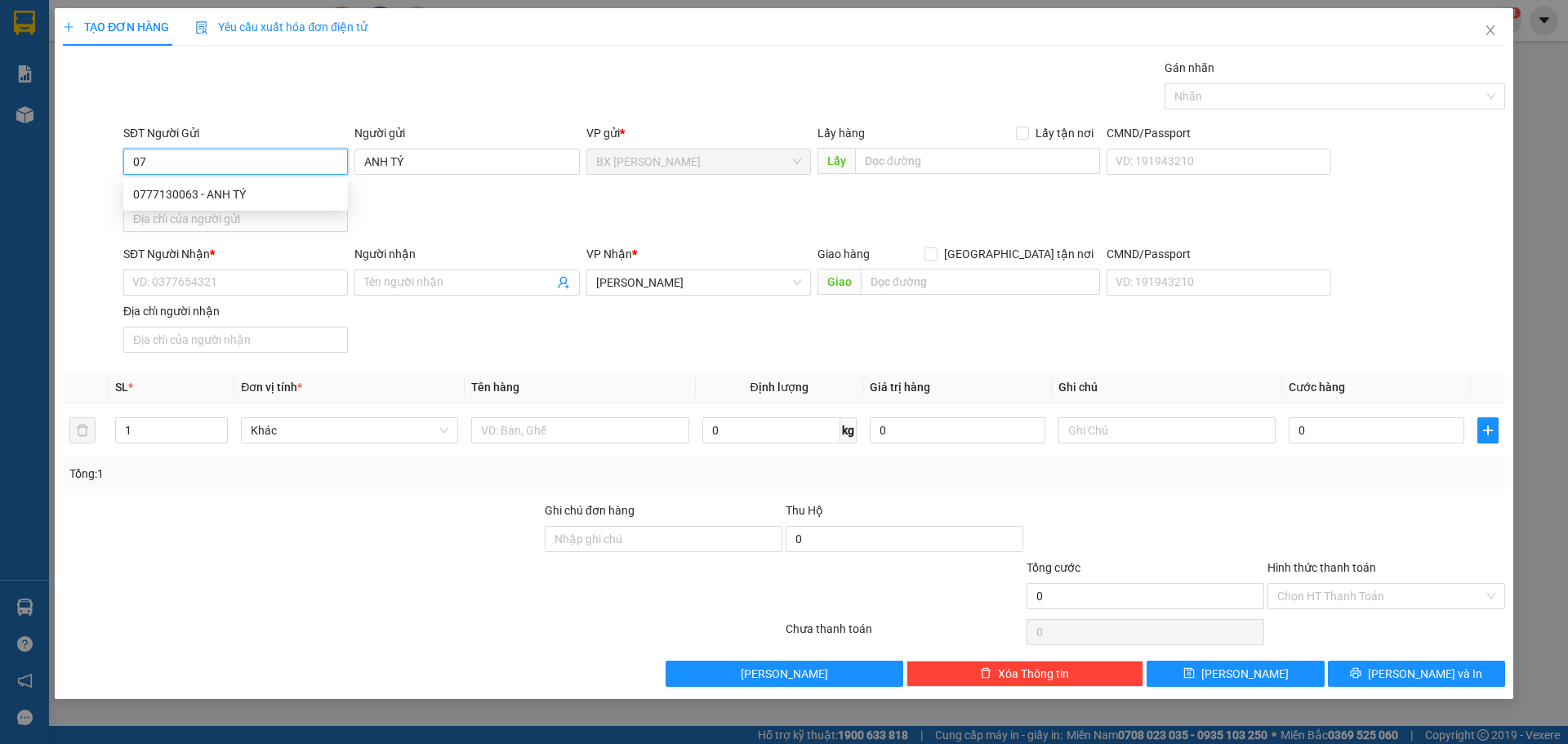
type input "0"
click at [269, 190] on div "0777130063 - ANH TÝ" at bounding box center [235, 194] width 205 height 18
type input "0777130063"
type input "ANH TÝ"
type input "0777130063"
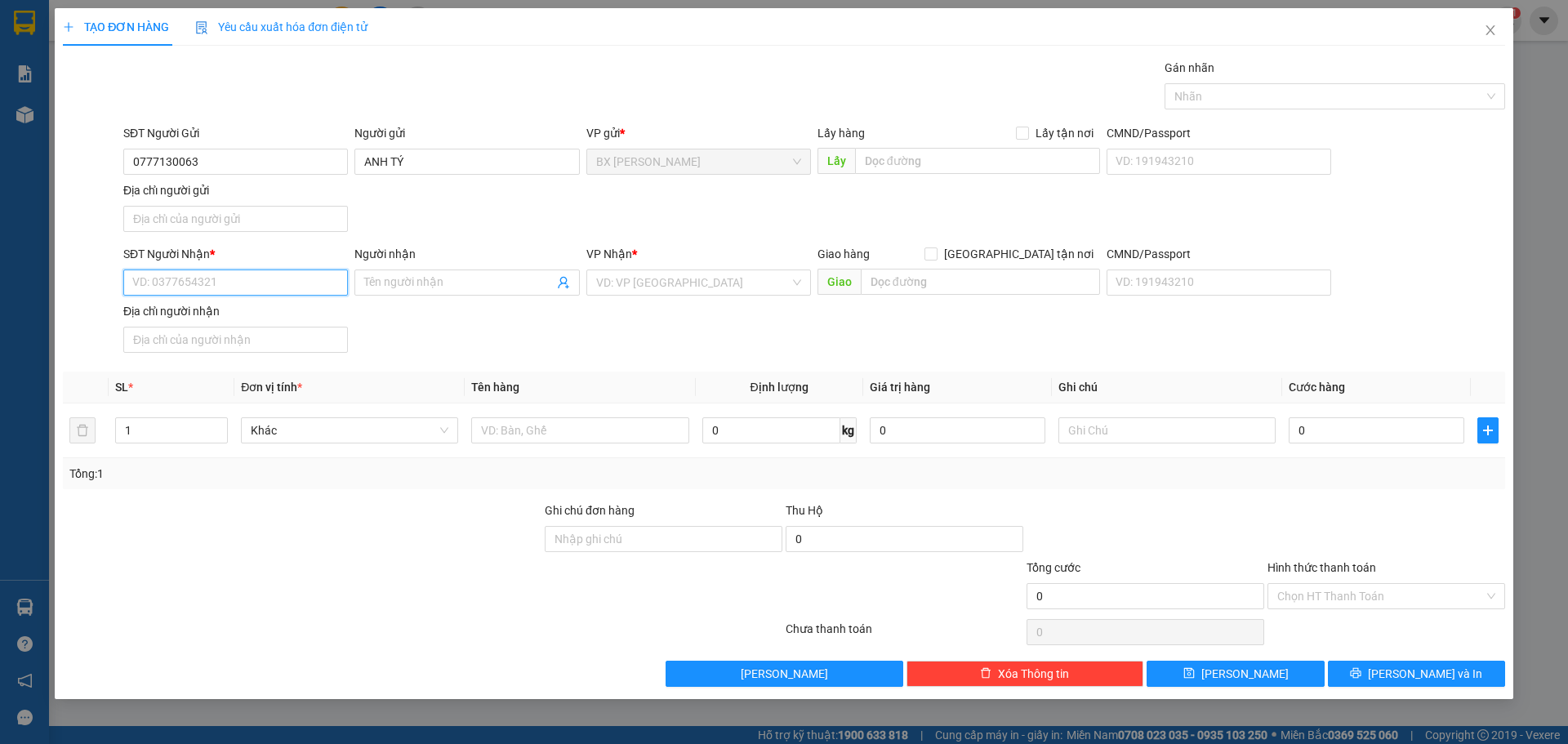
click at [237, 282] on input "SĐT Người Nhận *" at bounding box center [235, 282] width 225 height 26
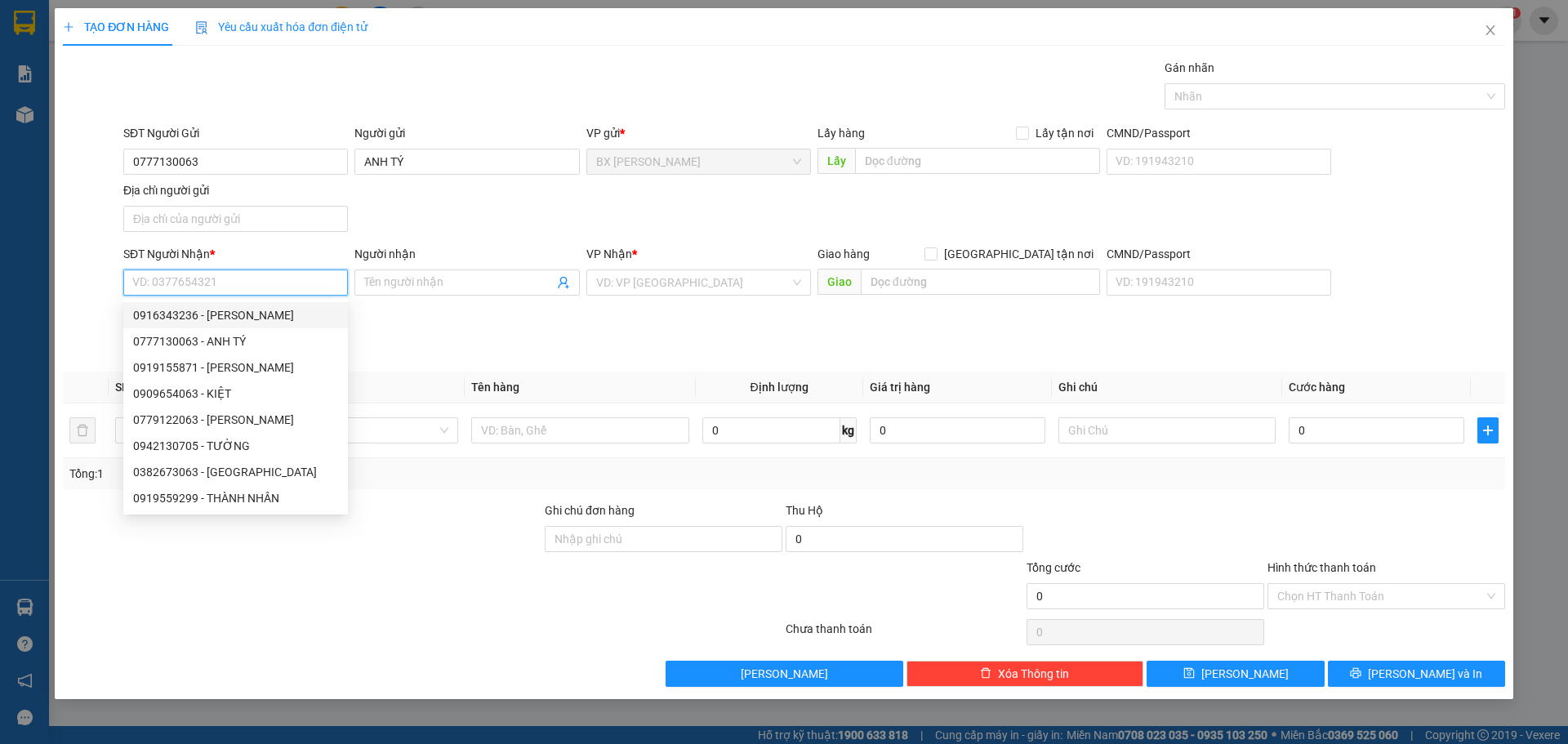
click at [271, 315] on div "0916343236 - NGUYỄN THỊ LIỄU" at bounding box center [235, 315] width 205 height 18
type input "0916343236"
type input "NGUYỄN THỊ LIỄU"
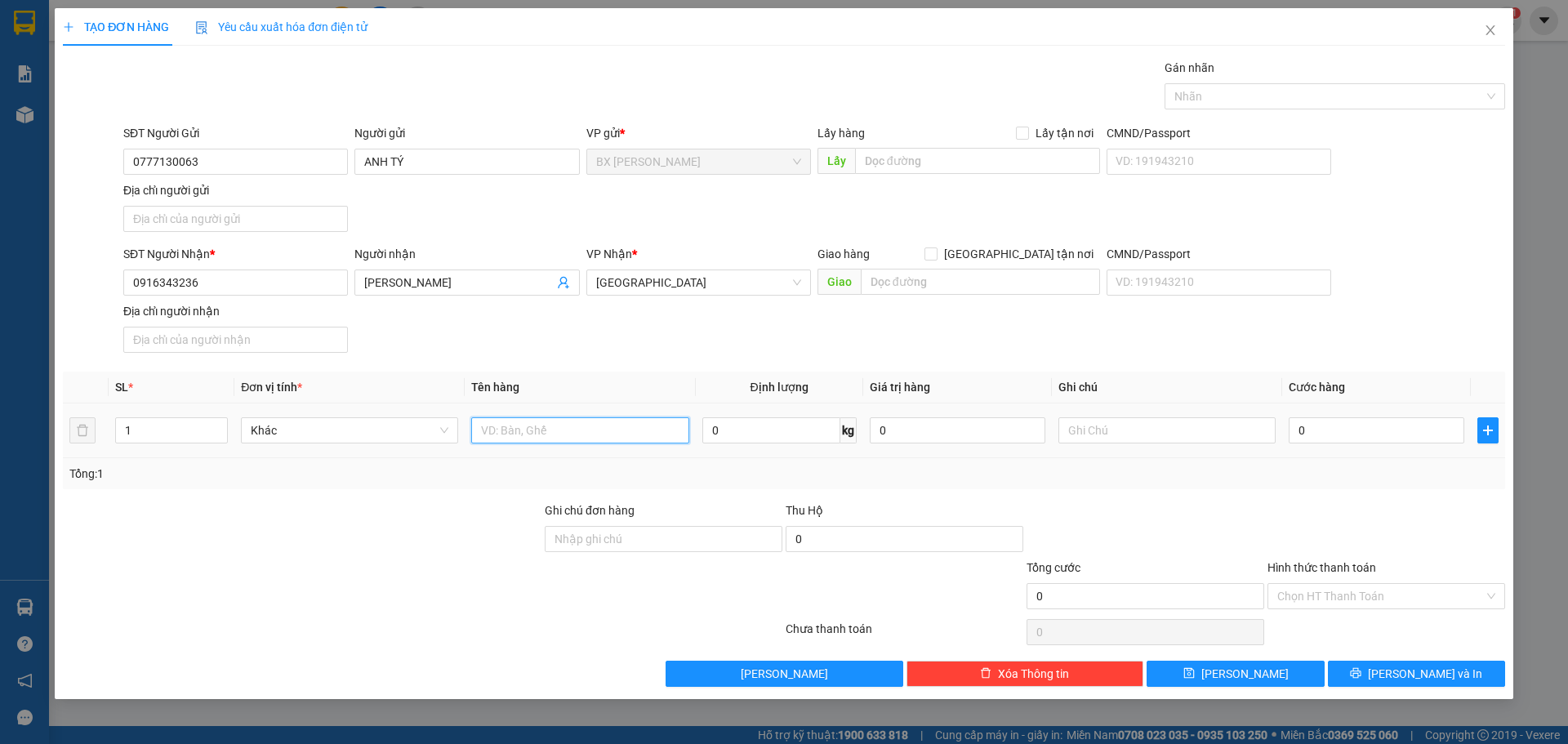
click at [555, 433] on input "text" at bounding box center [579, 430] width 217 height 26
type input "BAO"
click at [1339, 434] on input "0" at bounding box center [1376, 430] width 175 height 26
type input "5"
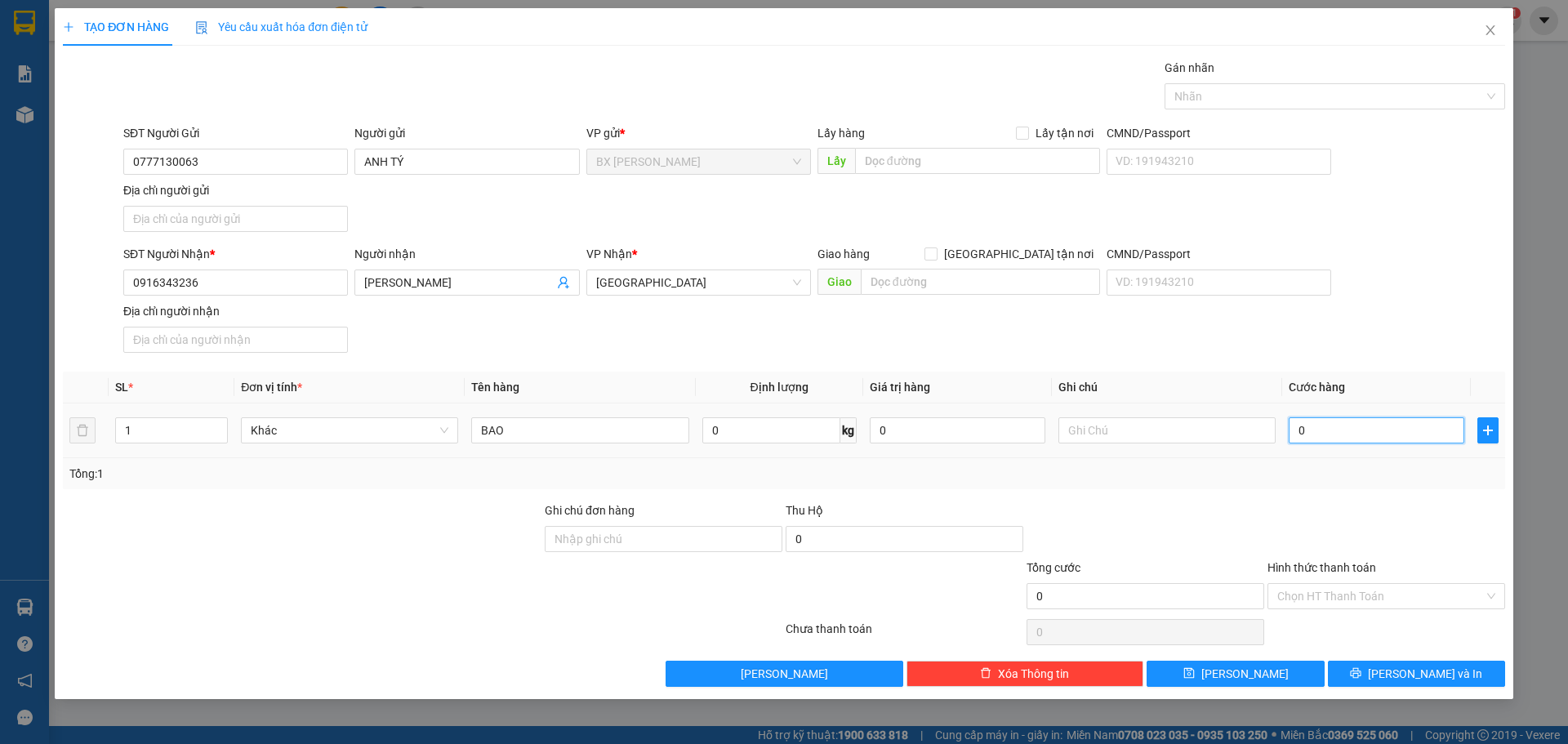
type input "5"
type input "50"
type input "500"
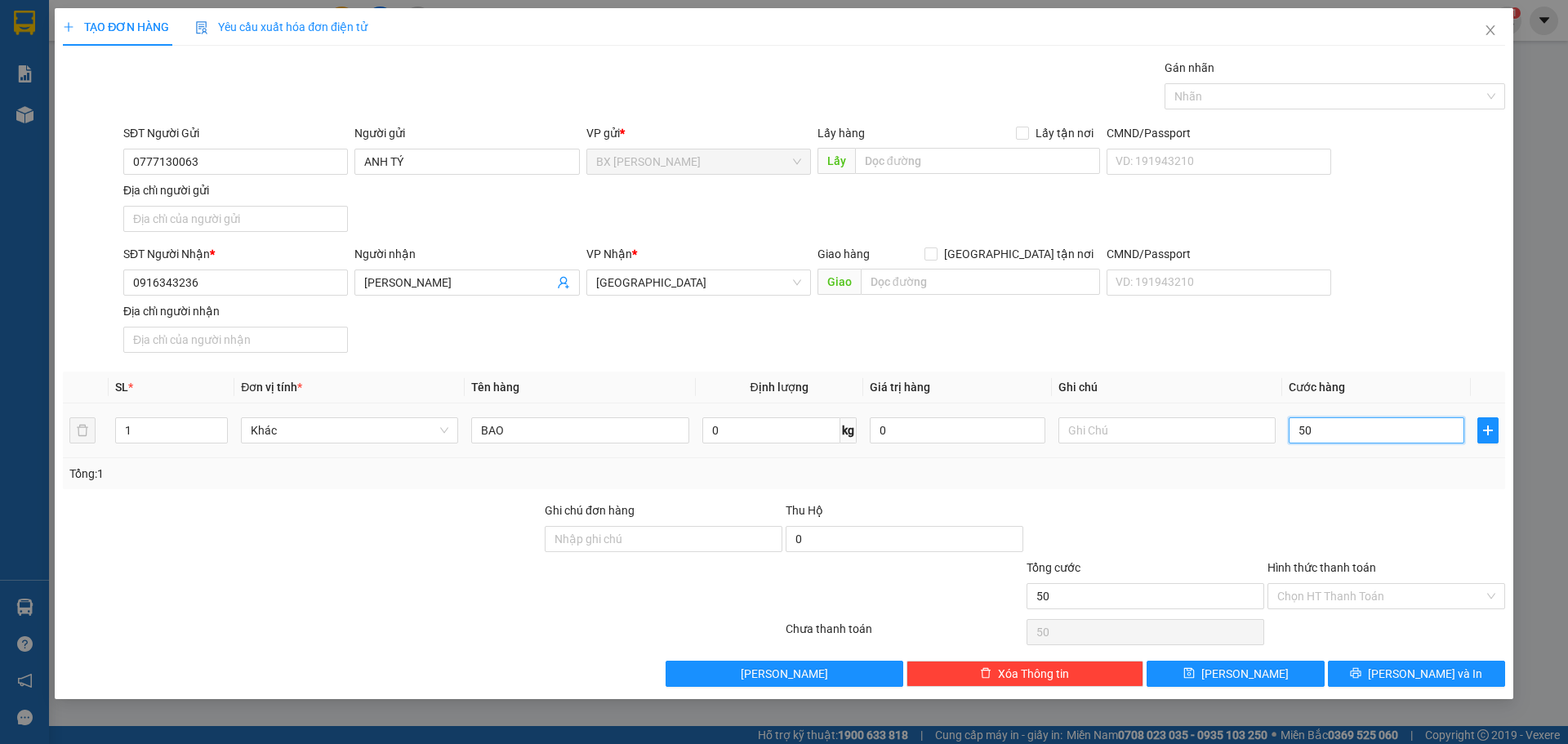
type input "500"
type input "5.000"
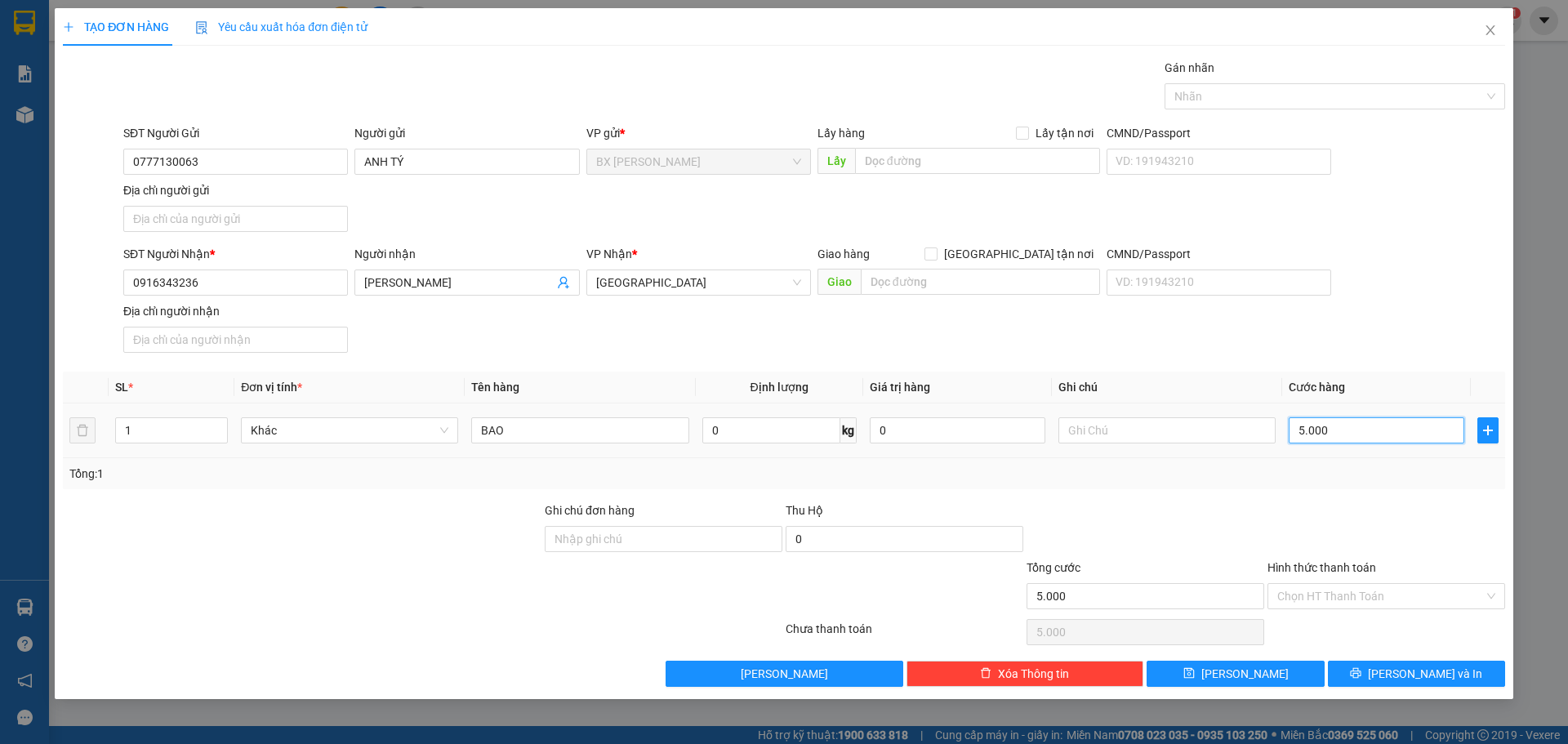
type input "50.000"
click at [1485, 591] on div "Chọn HT Thanh Toán" at bounding box center [1386, 596] width 237 height 26
type input "50.000"
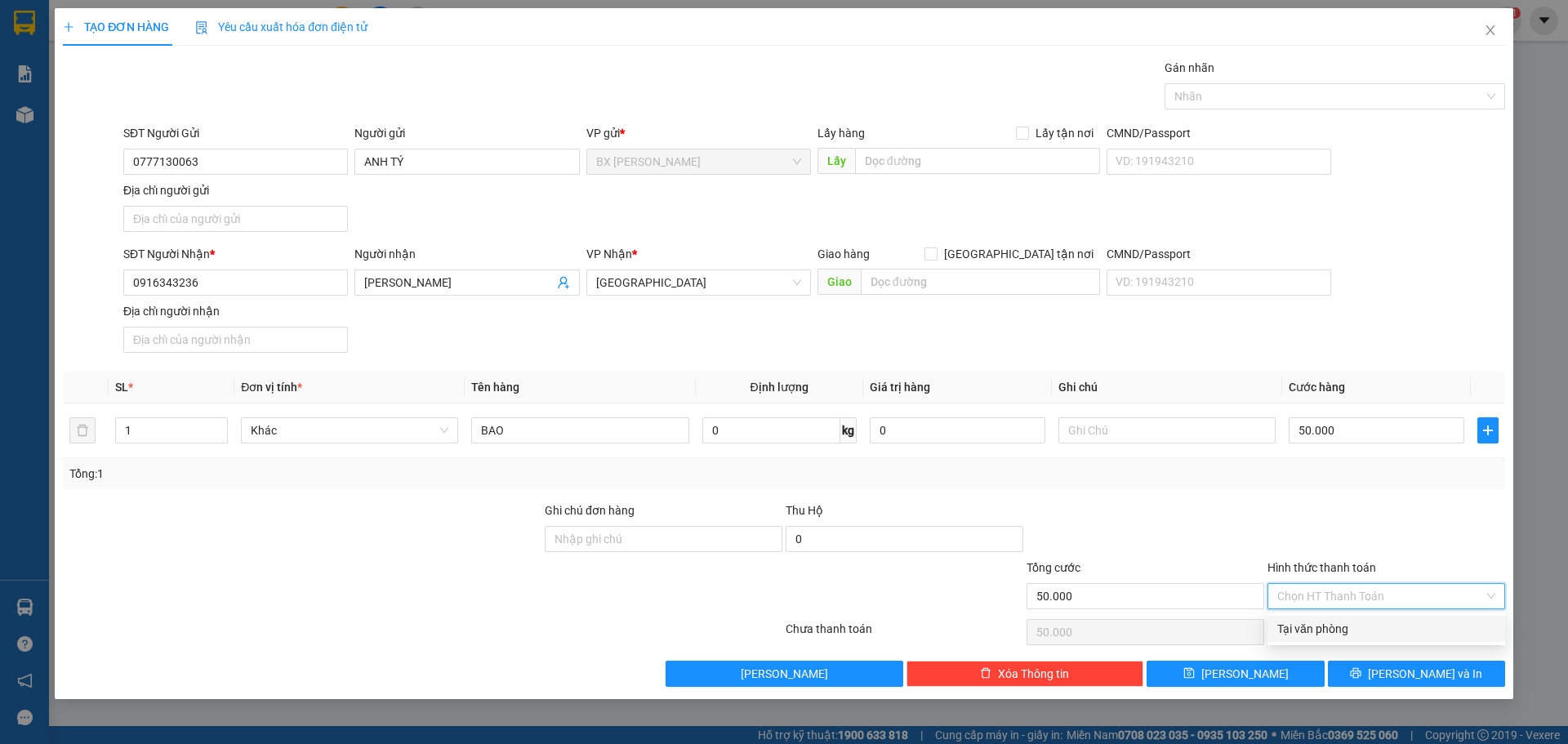
click at [1336, 629] on div "Tại văn phòng" at bounding box center [1385, 629] width 218 height 18
type input "0"
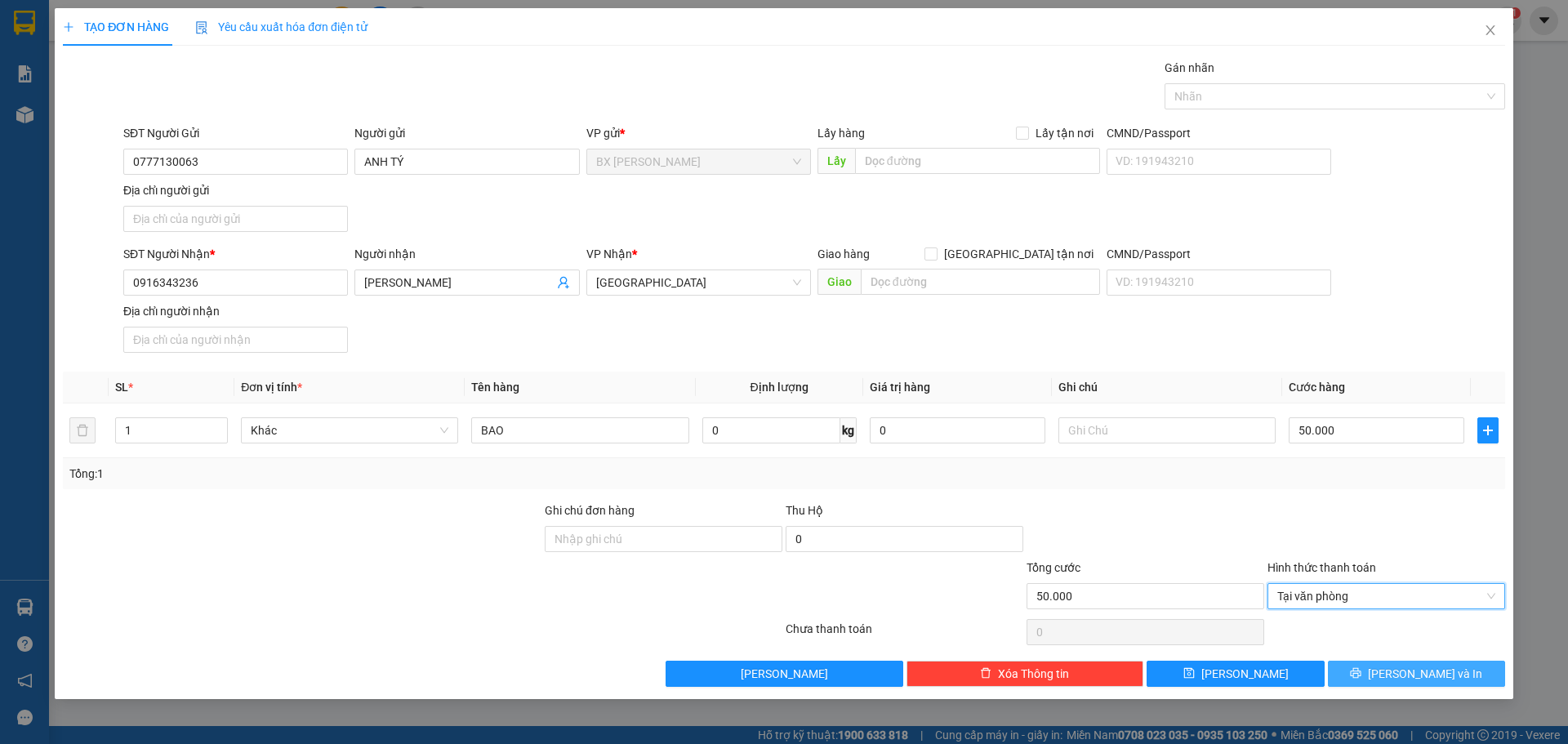
click at [1413, 674] on span "Lưu và In" at bounding box center [1425, 673] width 115 height 18
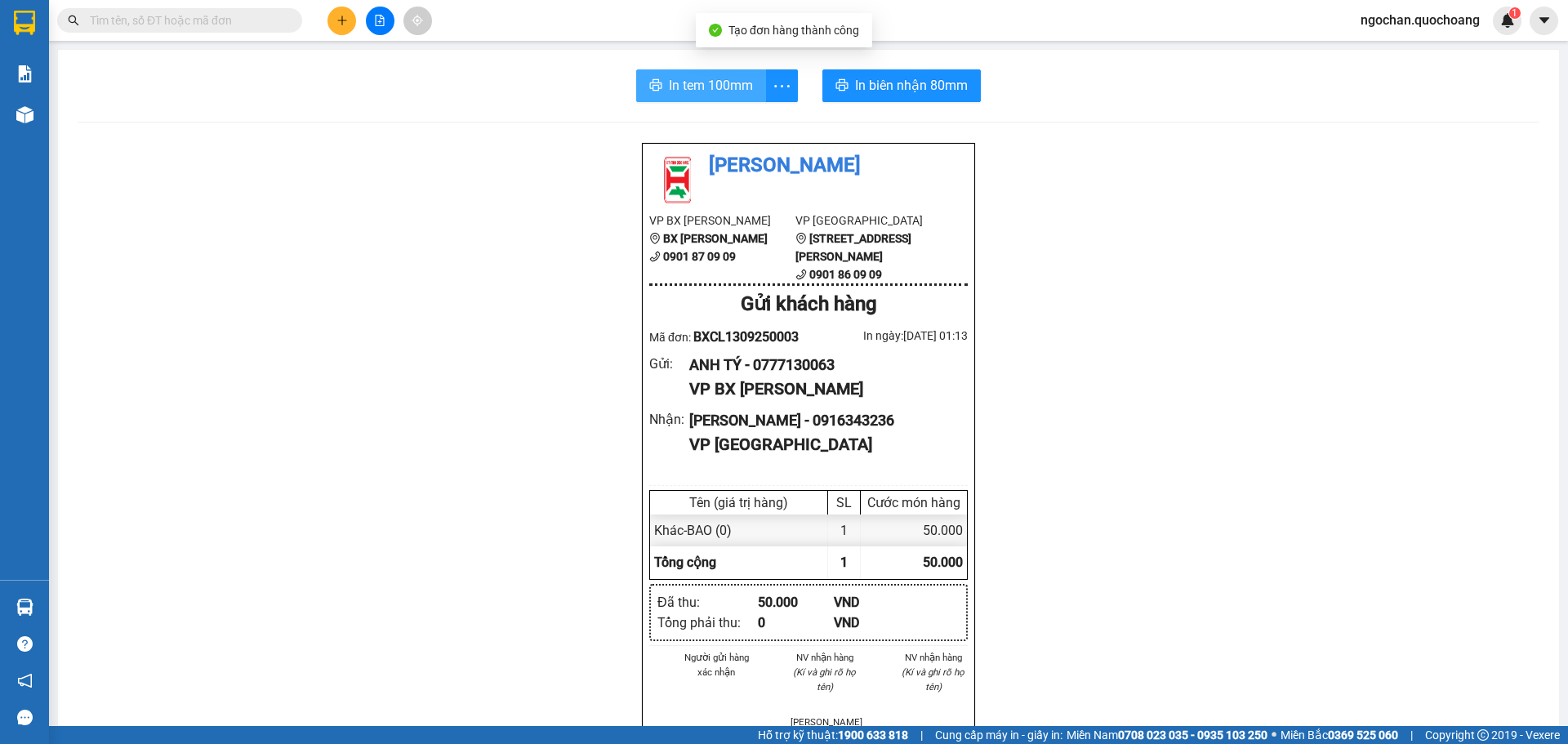
click at [705, 86] on span "In tem 100mm" at bounding box center [711, 85] width 84 height 20
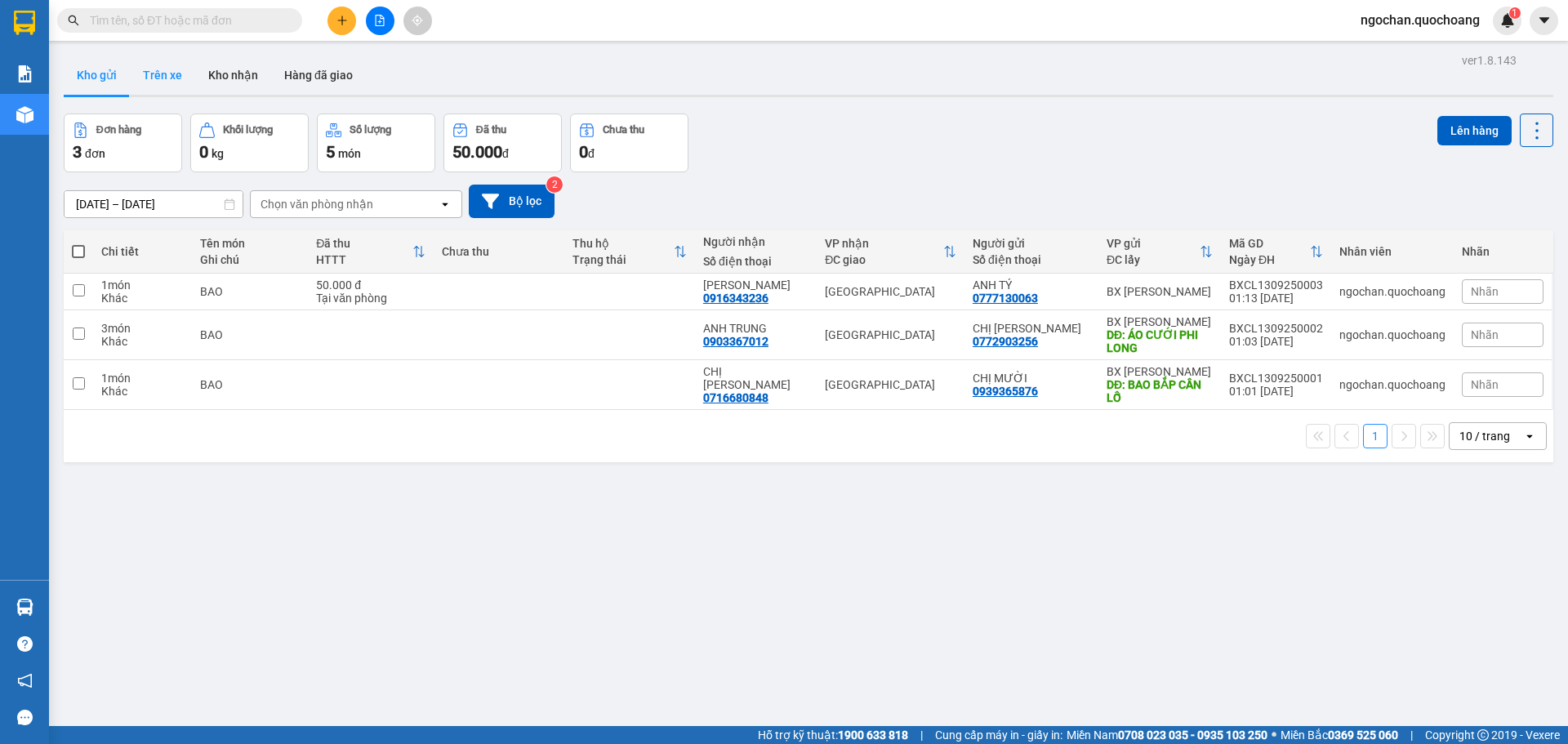
click at [179, 80] on button "Trên xe" at bounding box center [163, 75] width 66 height 40
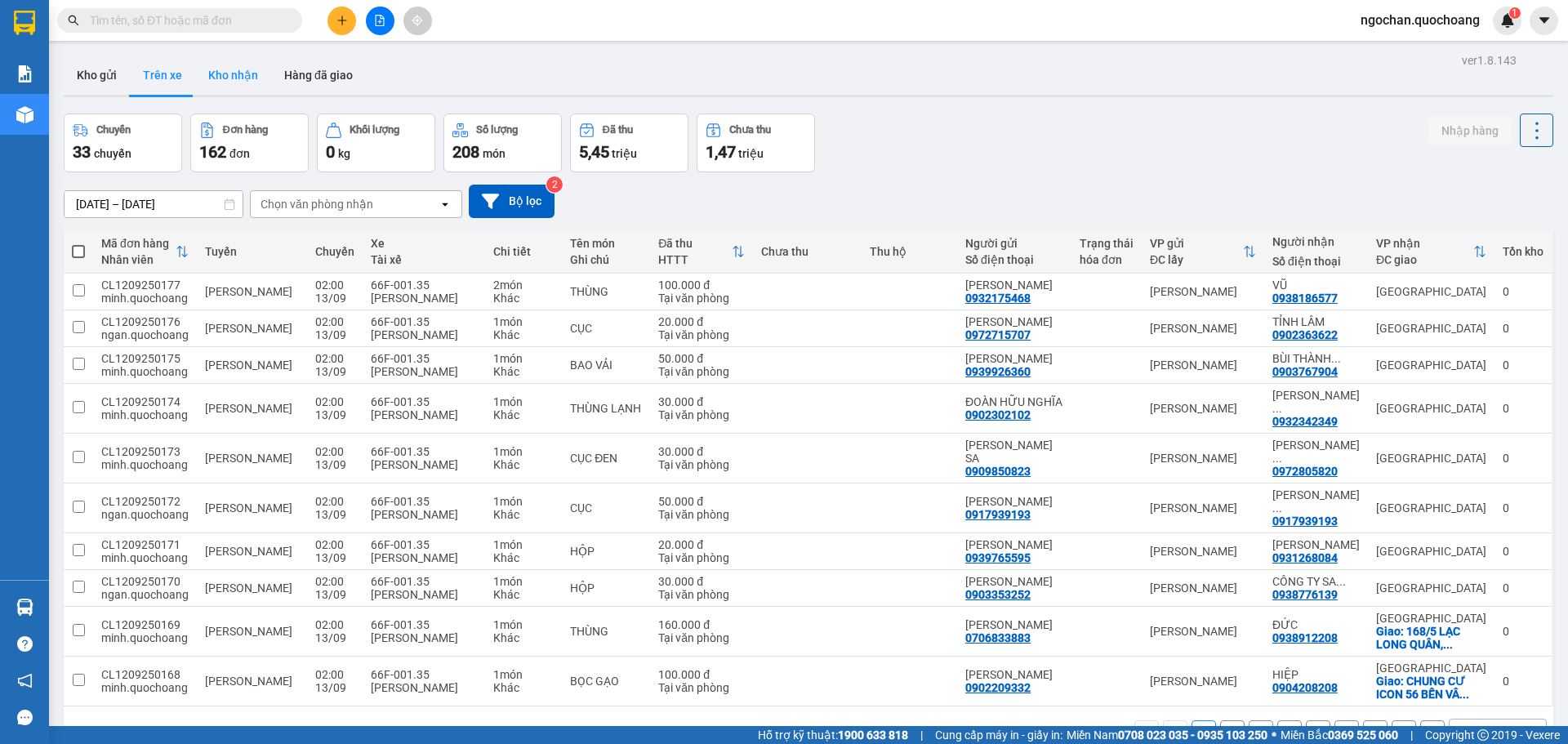
click at [224, 72] on button "Kho nhận" at bounding box center [233, 75] width 76 height 40
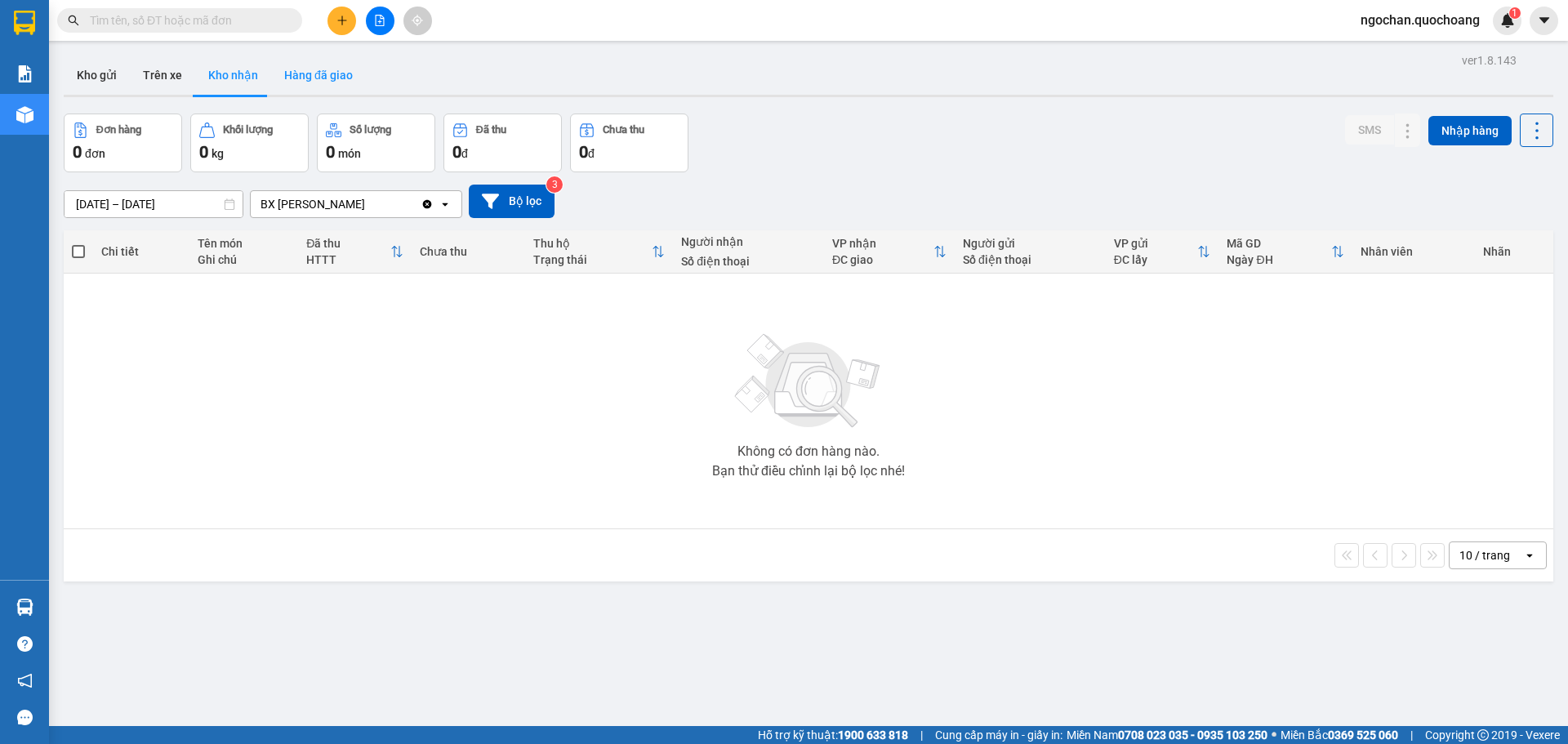
click at [307, 71] on button "Hàng đã giao" at bounding box center [318, 75] width 94 height 40
